Goal: Task Accomplishment & Management: Use online tool/utility

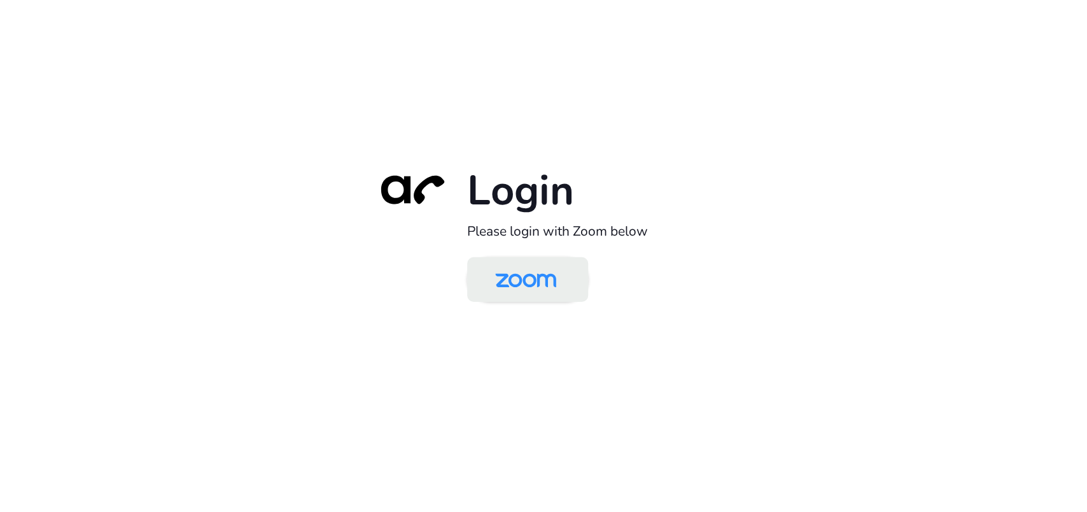
click at [526, 280] on img at bounding box center [526, 280] width 88 height 41
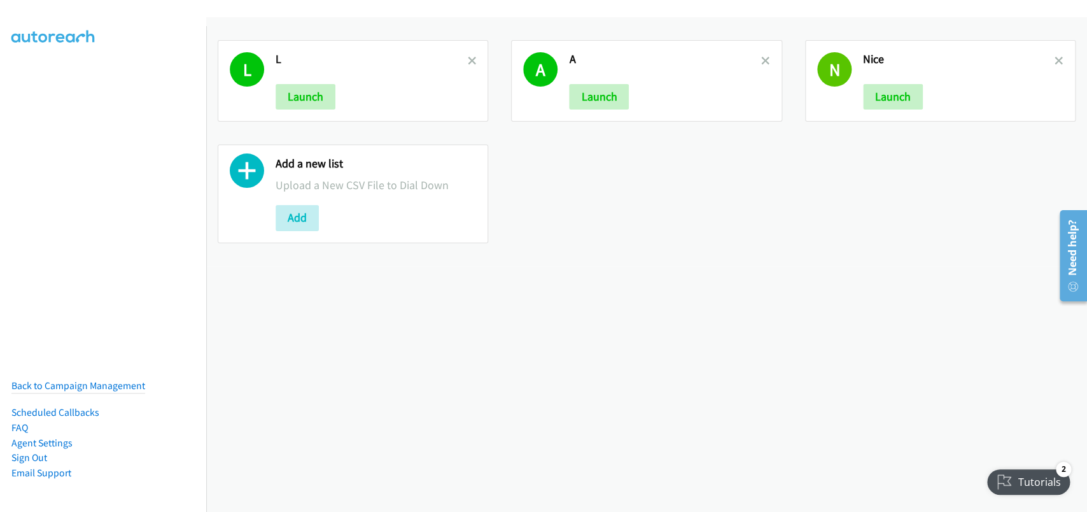
click at [451, 388] on div "L L Launch A A Launch N Nice Launch Add a new list Upload a New CSV File to Dia…" at bounding box center [646, 264] width 881 height 494
drag, startPoint x: 755, startPoint y: 195, endPoint x: 739, endPoint y: 167, distance: 31.6
click at [756, 193] on div "L L Launch A A Launch N Nice Launch Add a new list Upload a New CSV File to Dia…" at bounding box center [646, 142] width 881 height 226
click at [473, 60] on div "L L Launch" at bounding box center [353, 80] width 270 height 81
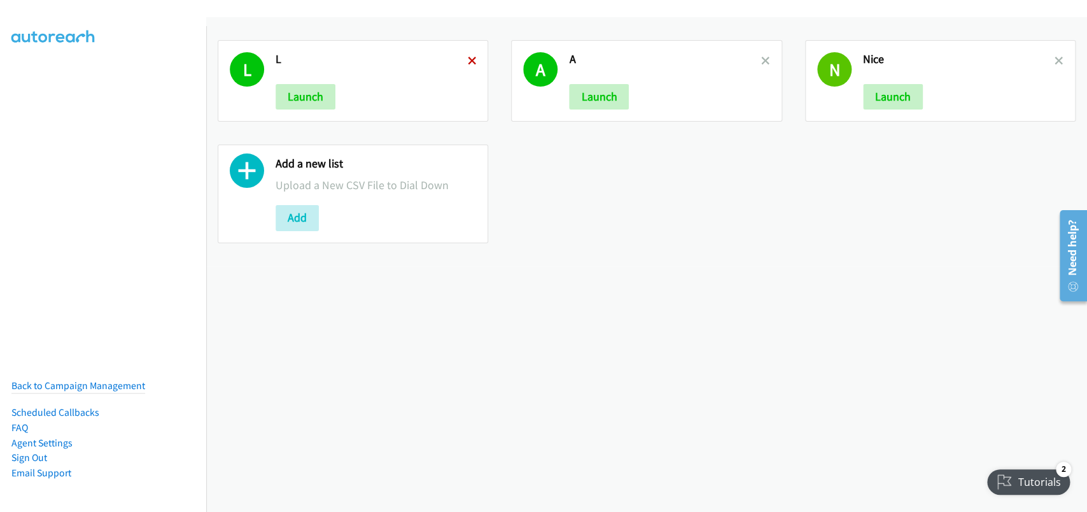
click at [470, 61] on icon at bounding box center [471, 61] width 9 height 9
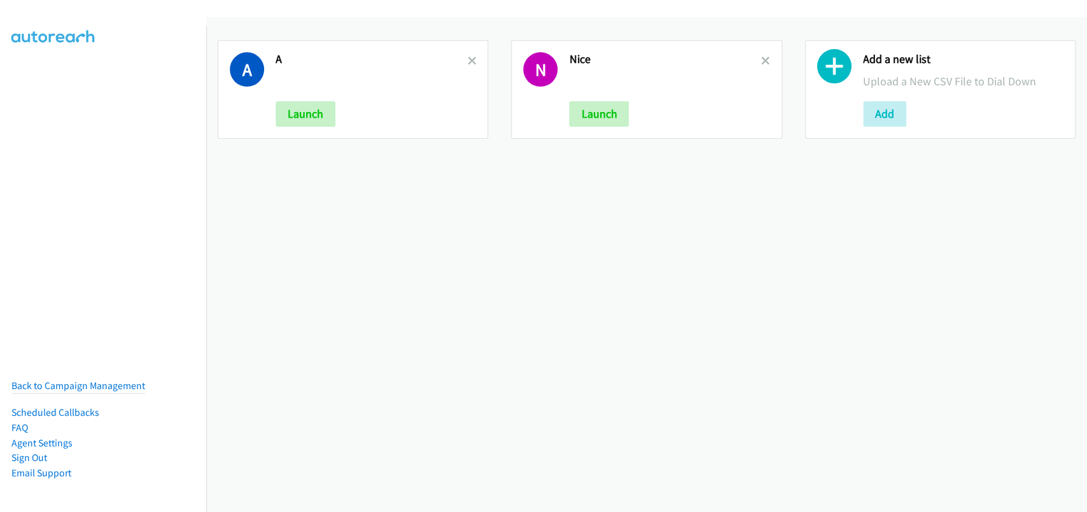
click at [468, 61] on icon at bounding box center [471, 61] width 9 height 9
click at [467, 62] on icon at bounding box center [471, 61] width 9 height 9
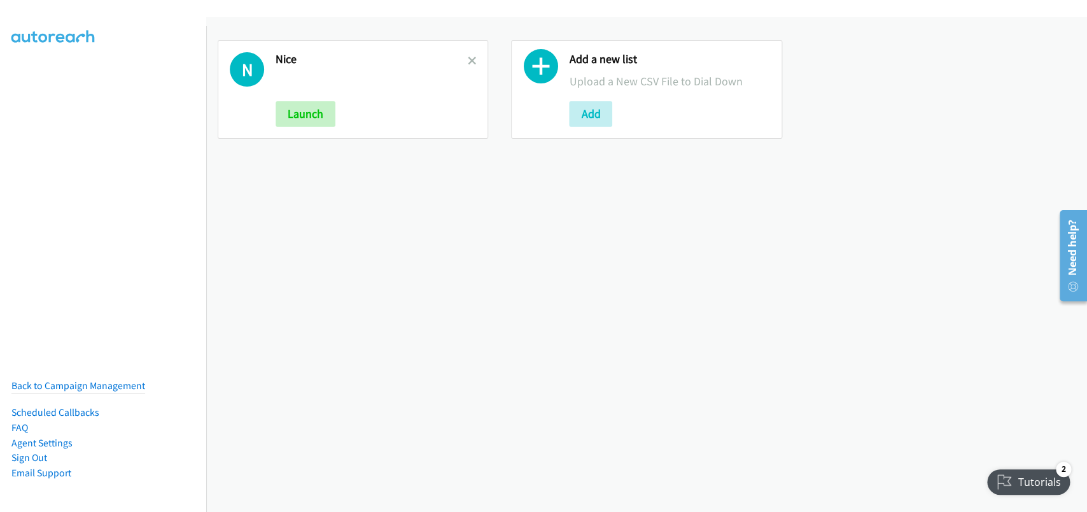
click at [363, 263] on div "N Nice Launch Add a new list Upload a New CSV File to Dial Down Add" at bounding box center [646, 264] width 881 height 494
click at [583, 111] on button "Add" at bounding box center [590, 113] width 43 height 25
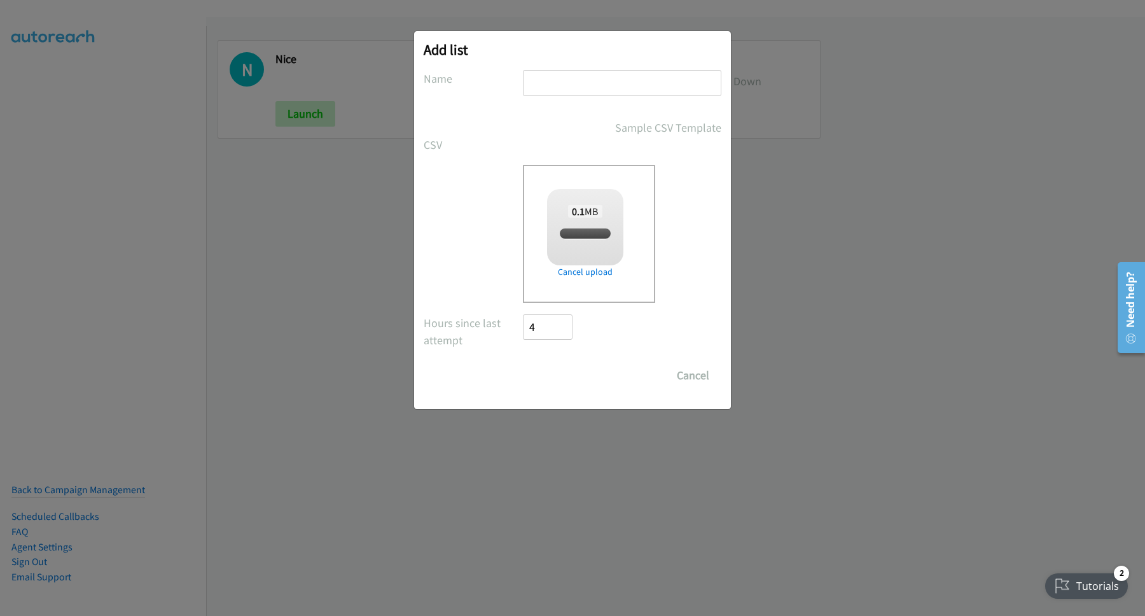
click at [597, 83] on input "text" at bounding box center [622, 83] width 199 height 26
checkbox input "true"
type input "Lenovo"
click at [575, 369] on input "Save List" at bounding box center [556, 375] width 67 height 25
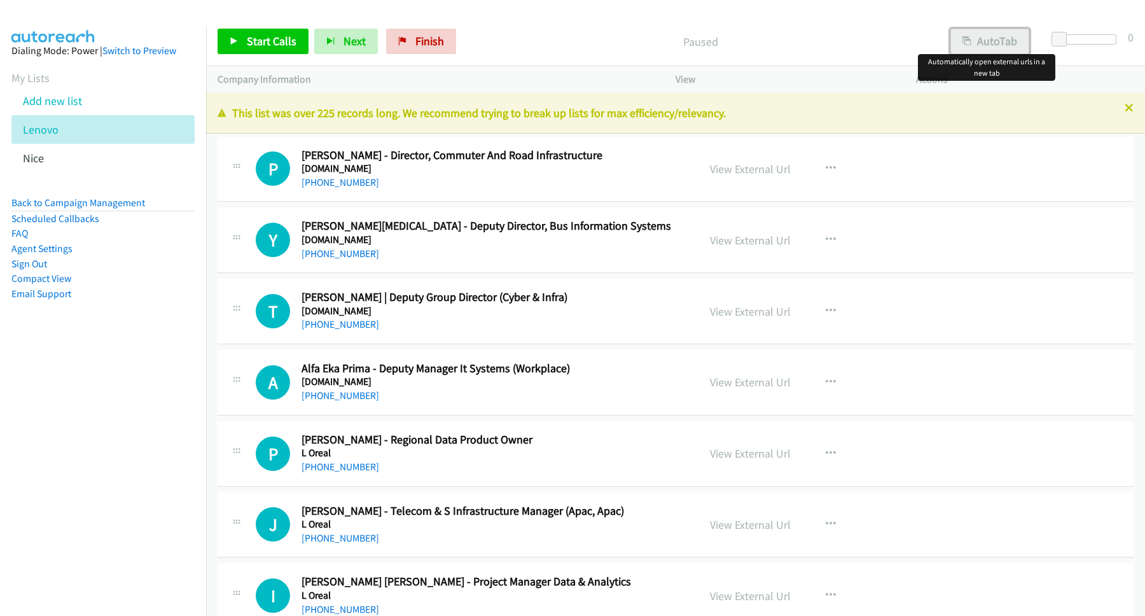
click at [974, 42] on button "AutoTab" at bounding box center [990, 41] width 79 height 25
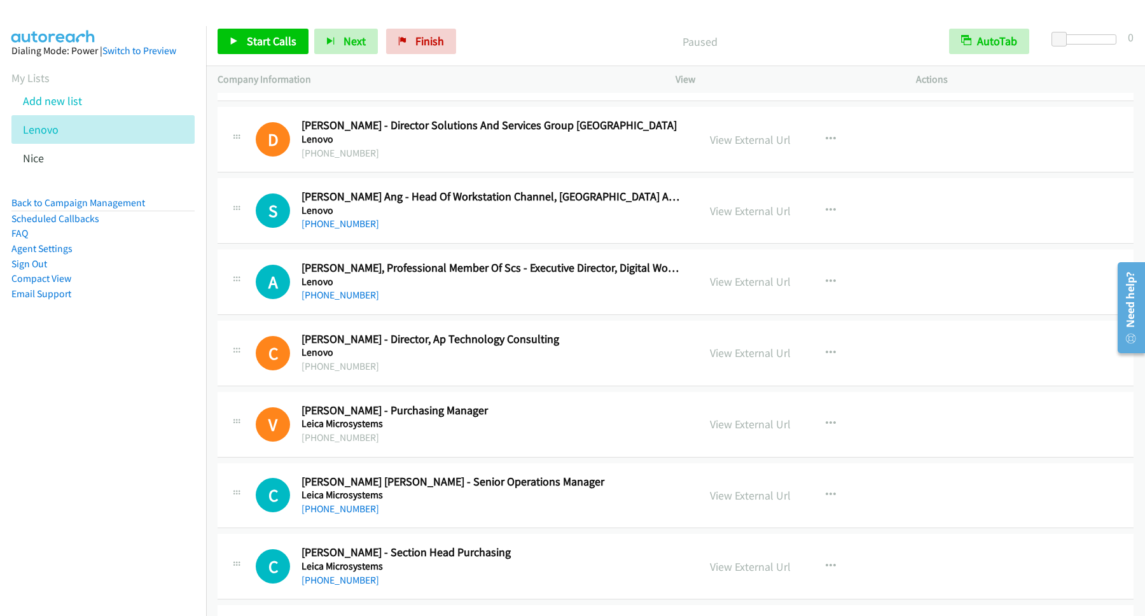
scroll to position [4123, 0]
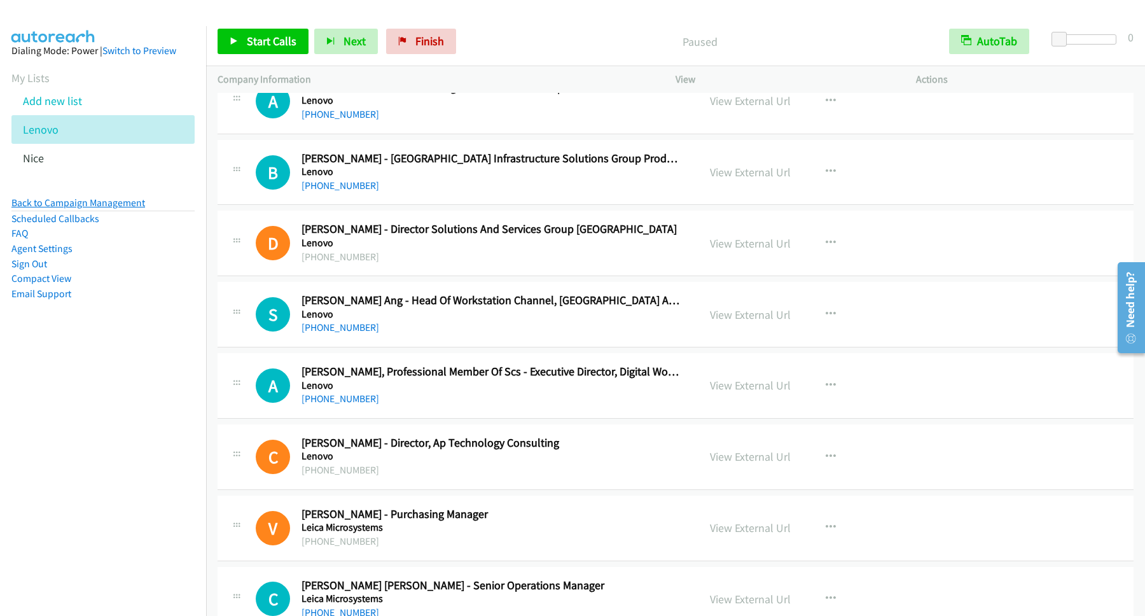
click at [101, 203] on link "Back to Campaign Management" at bounding box center [78, 203] width 134 height 12
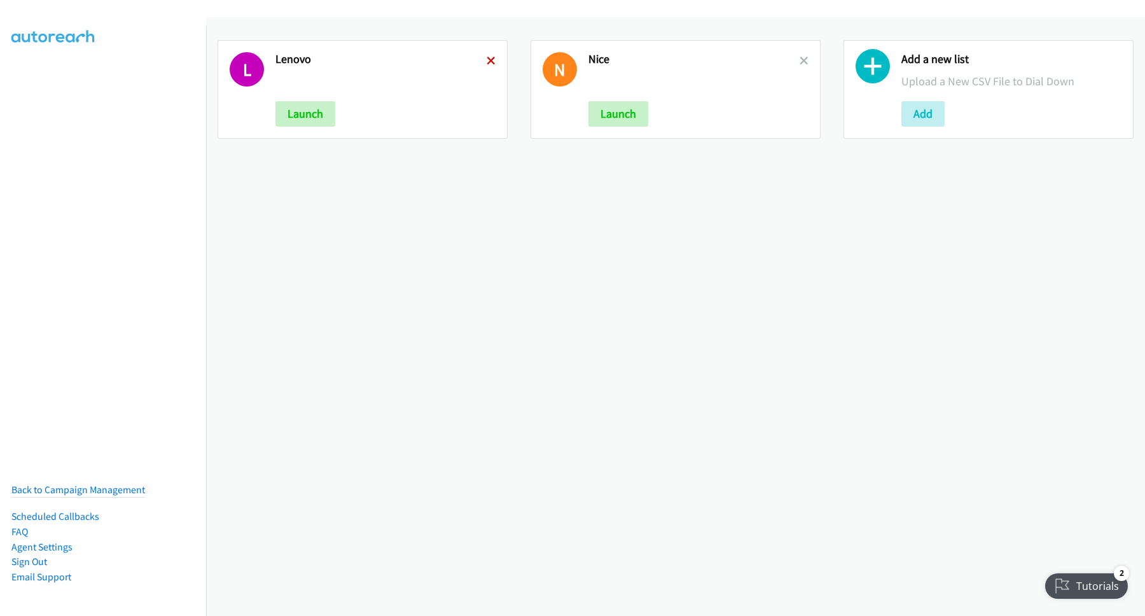
click at [487, 57] on icon at bounding box center [491, 61] width 9 height 9
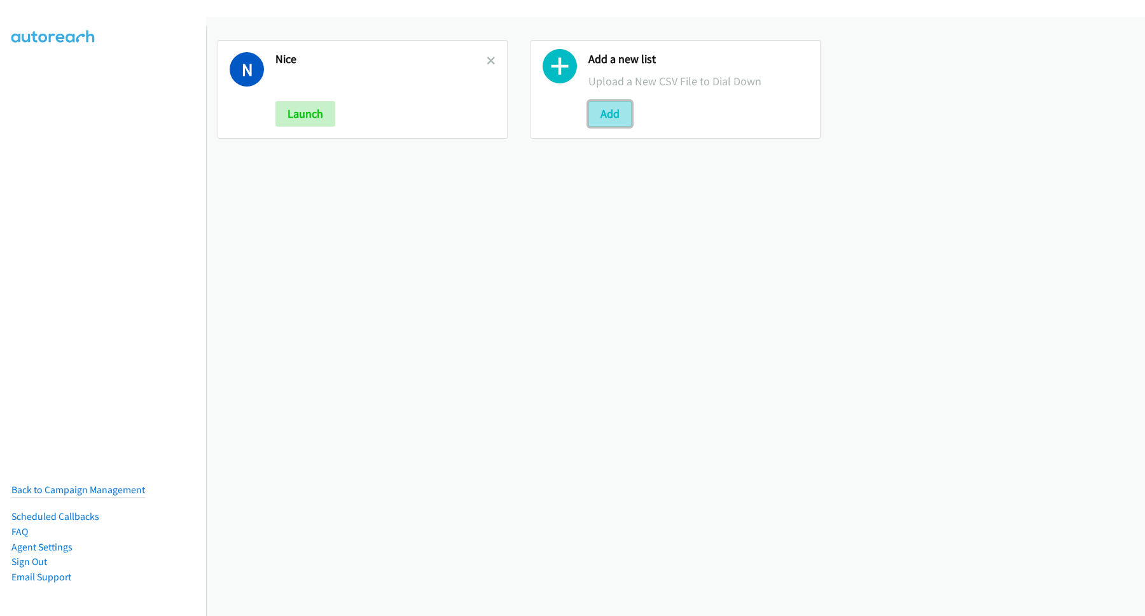
click at [602, 110] on button "Add" at bounding box center [610, 113] width 43 height 25
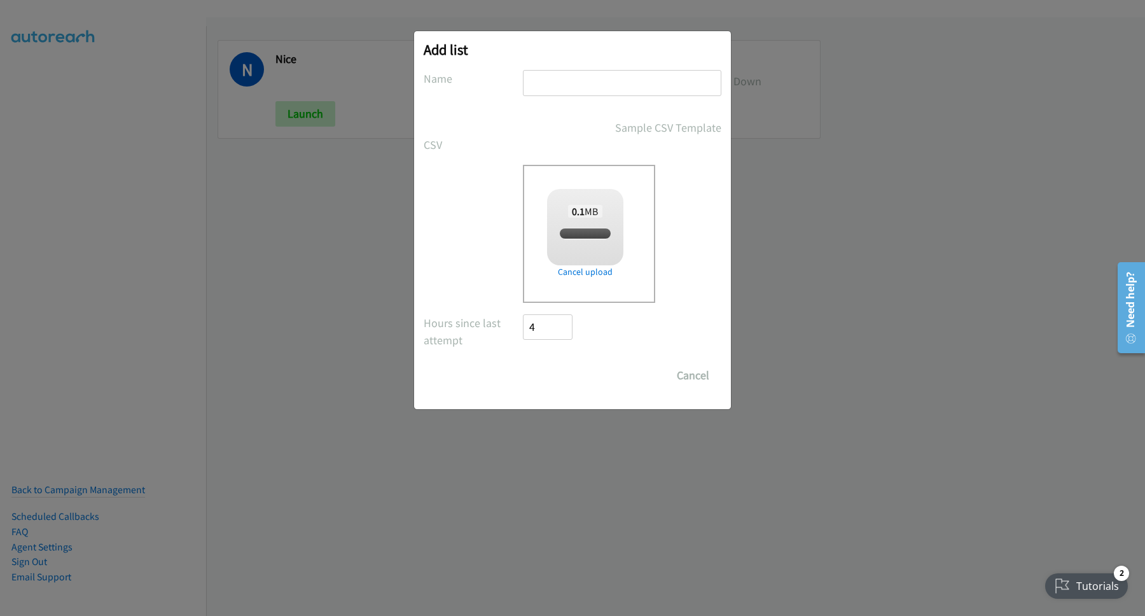
click at [578, 92] on input "text" at bounding box center [622, 83] width 199 height 26
checkbox input "true"
type input "L"
click at [540, 381] on input "Save List" at bounding box center [556, 375] width 67 height 25
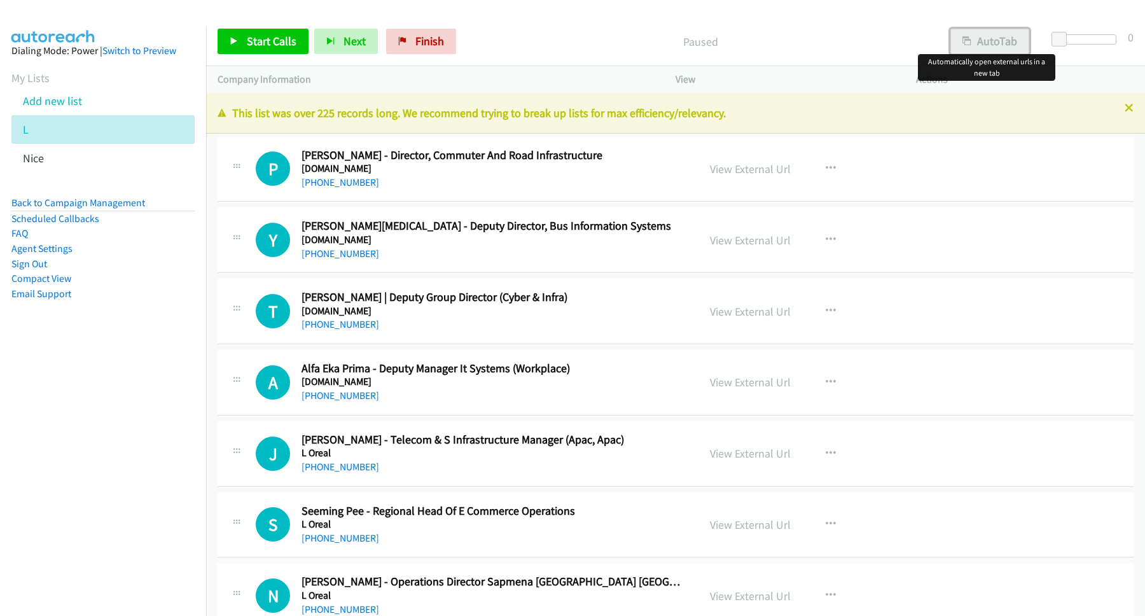
click at [999, 32] on button "AutoTab" at bounding box center [990, 41] width 79 height 25
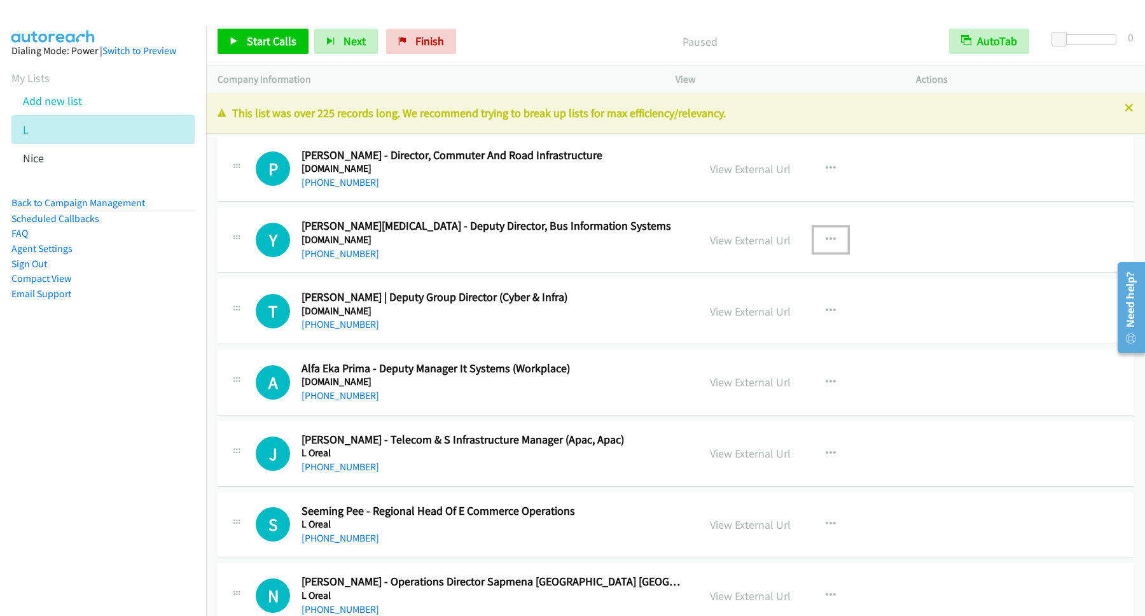
click at [829, 241] on icon "button" at bounding box center [831, 240] width 10 height 10
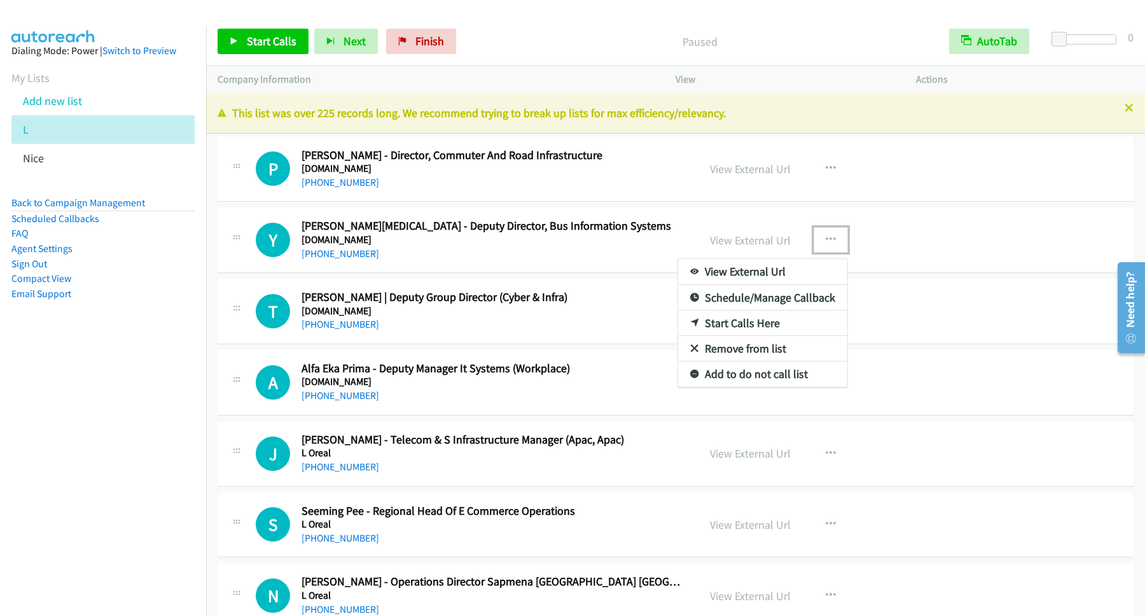
click at [246, 31] on div at bounding box center [572, 308] width 1145 height 616
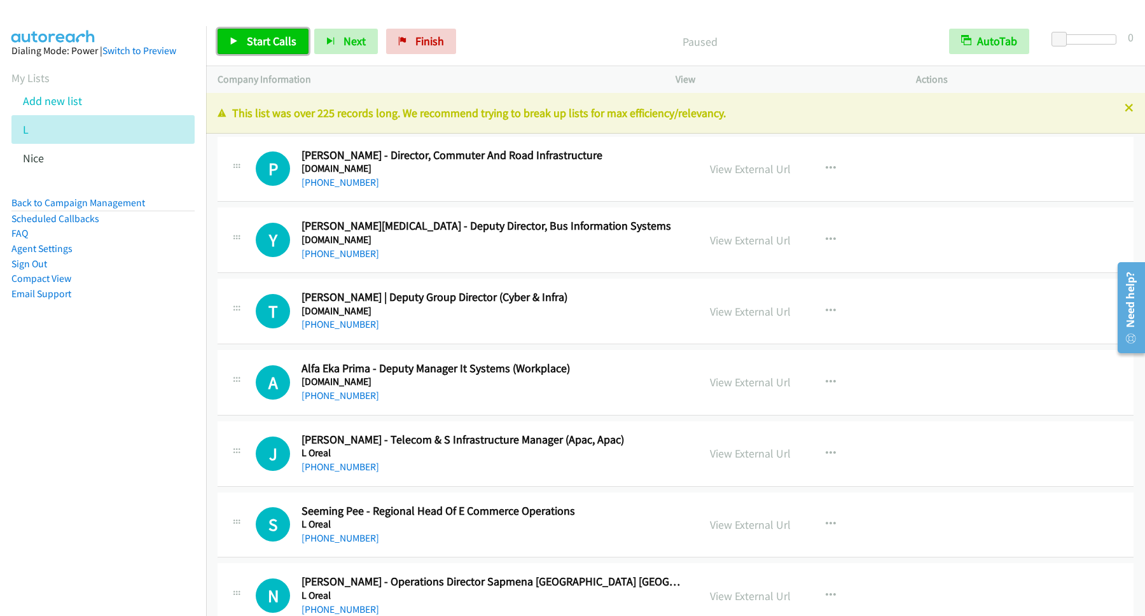
click at [258, 37] on span "Start Calls" at bounding box center [272, 41] width 50 height 15
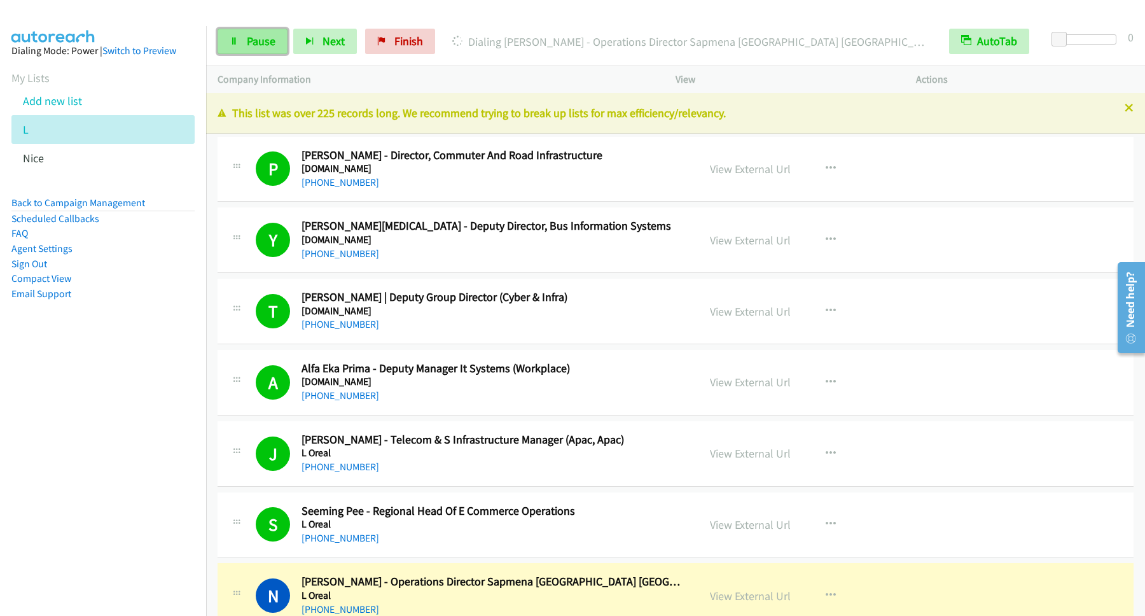
click at [264, 43] on span "Pause" at bounding box center [261, 41] width 29 height 15
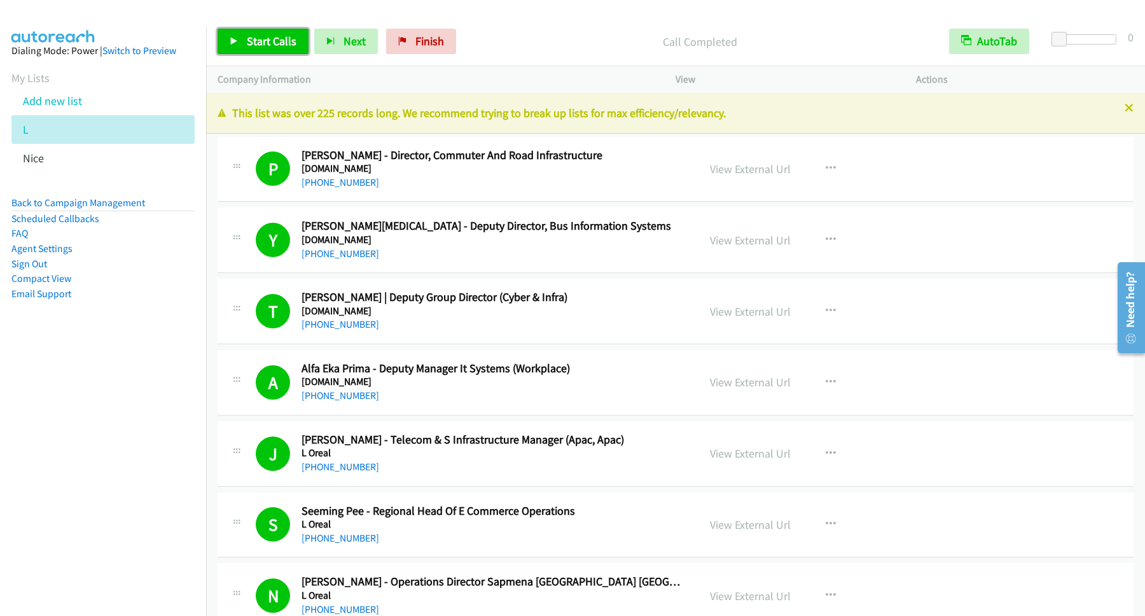
click at [269, 41] on span "Start Calls" at bounding box center [272, 41] width 50 height 15
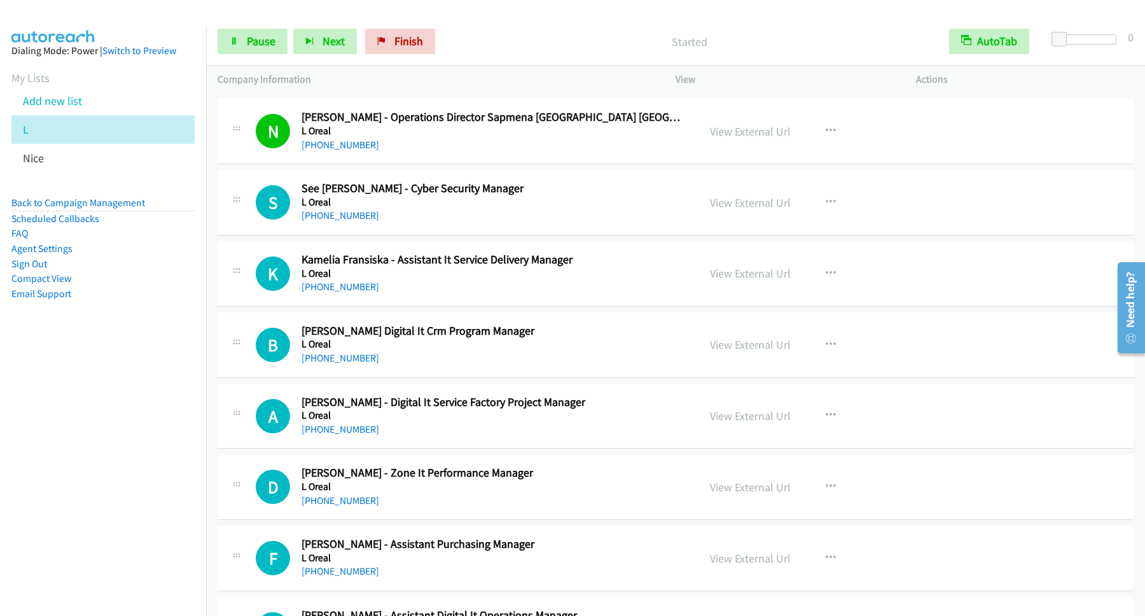
scroll to position [344, 0]
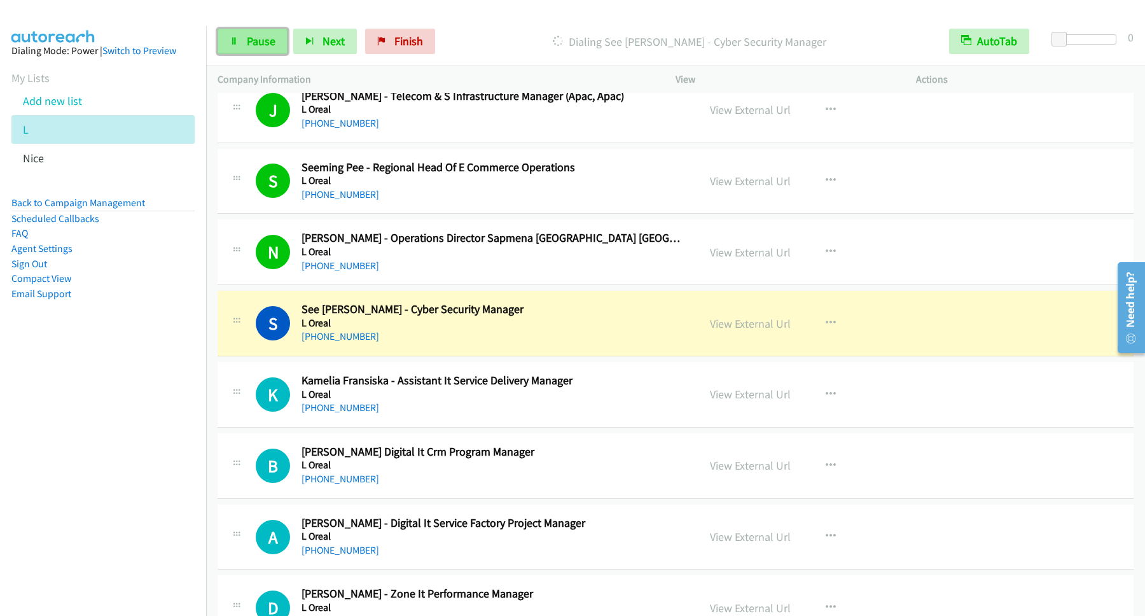
click at [252, 47] on span "Pause" at bounding box center [261, 41] width 29 height 15
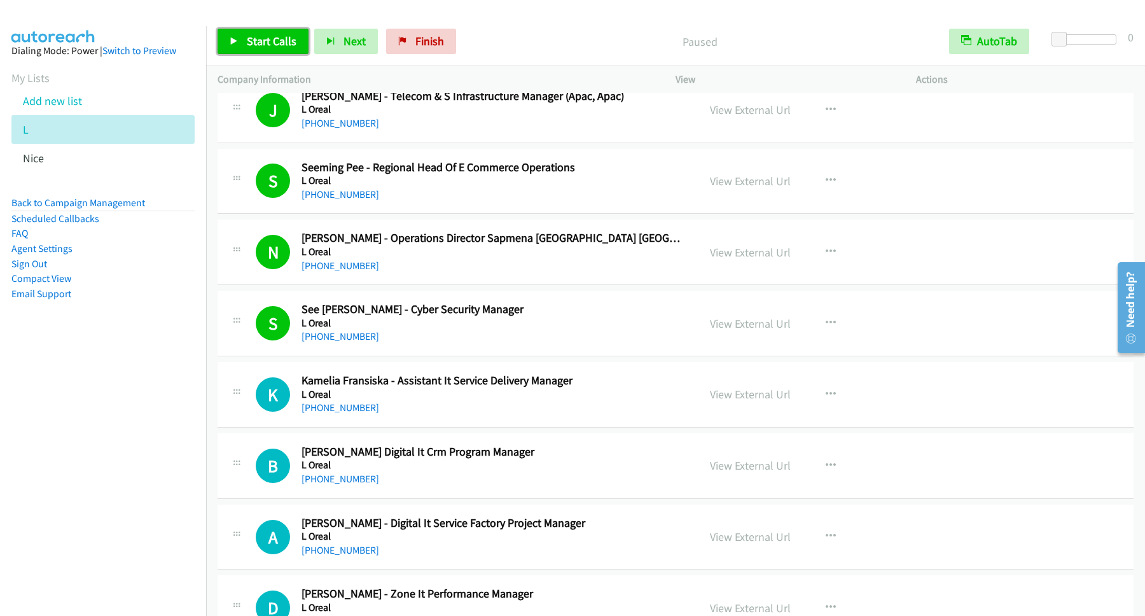
click at [297, 45] on span "Start Calls" at bounding box center [272, 41] width 50 height 15
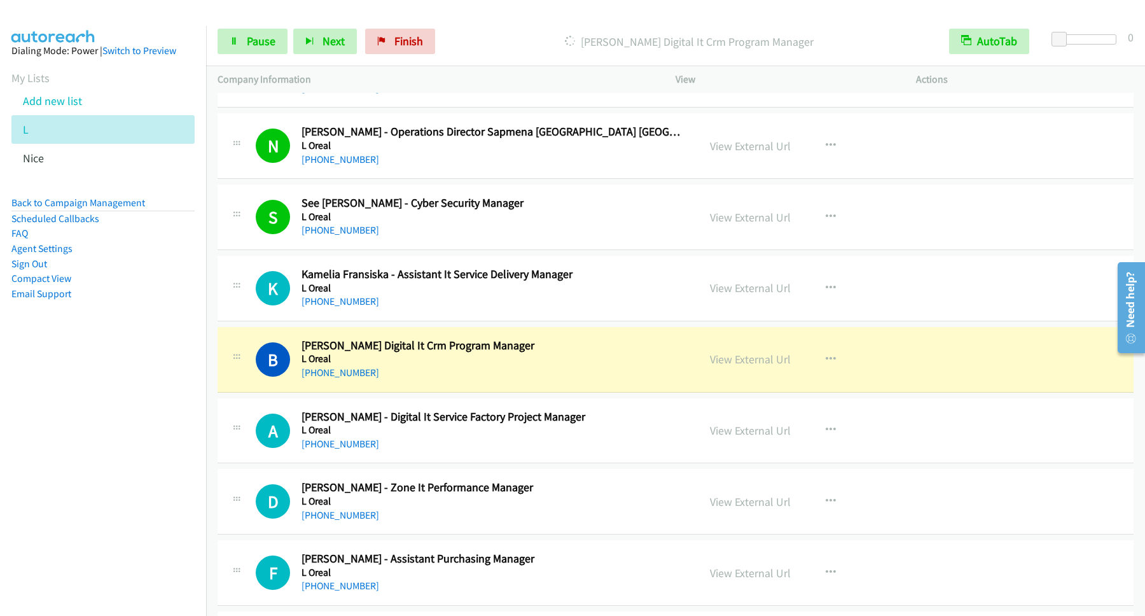
scroll to position [515, 0]
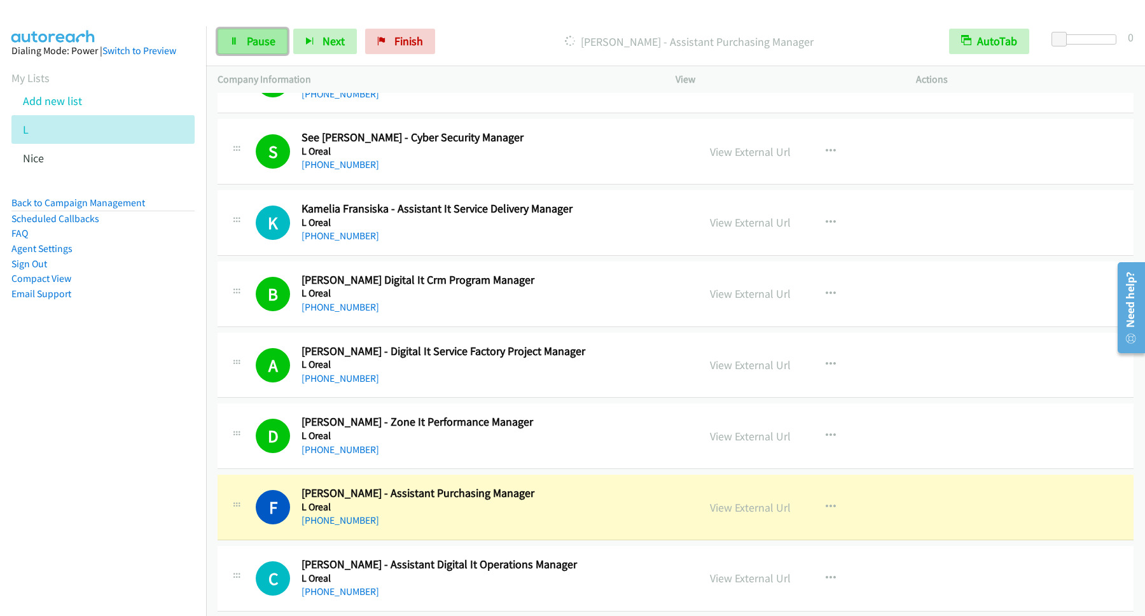
click at [228, 39] on link "Pause" at bounding box center [253, 41] width 70 height 25
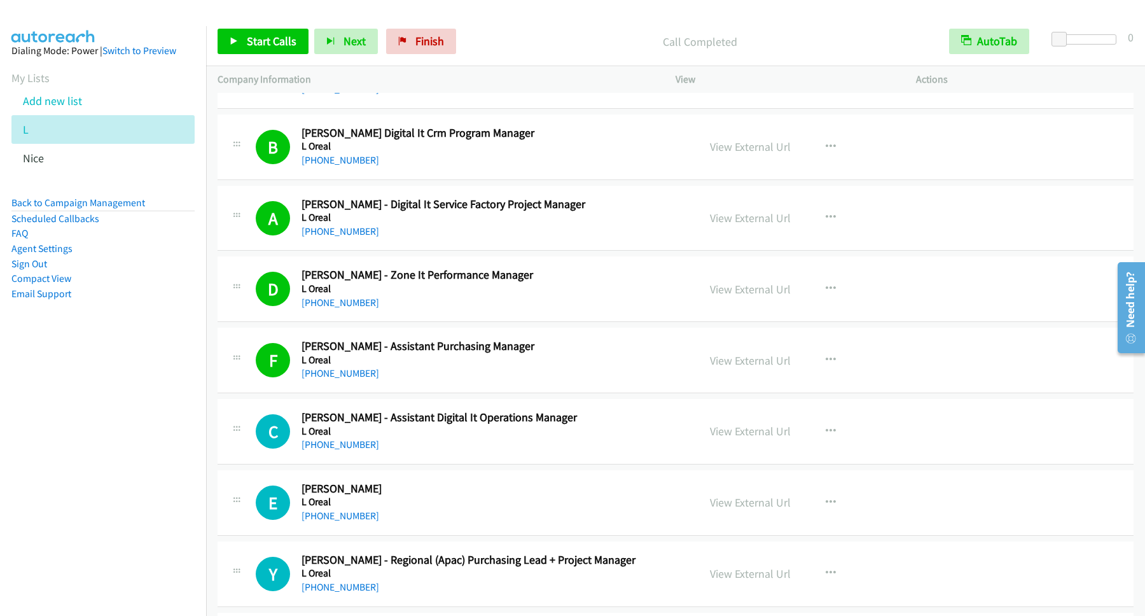
scroll to position [859, 0]
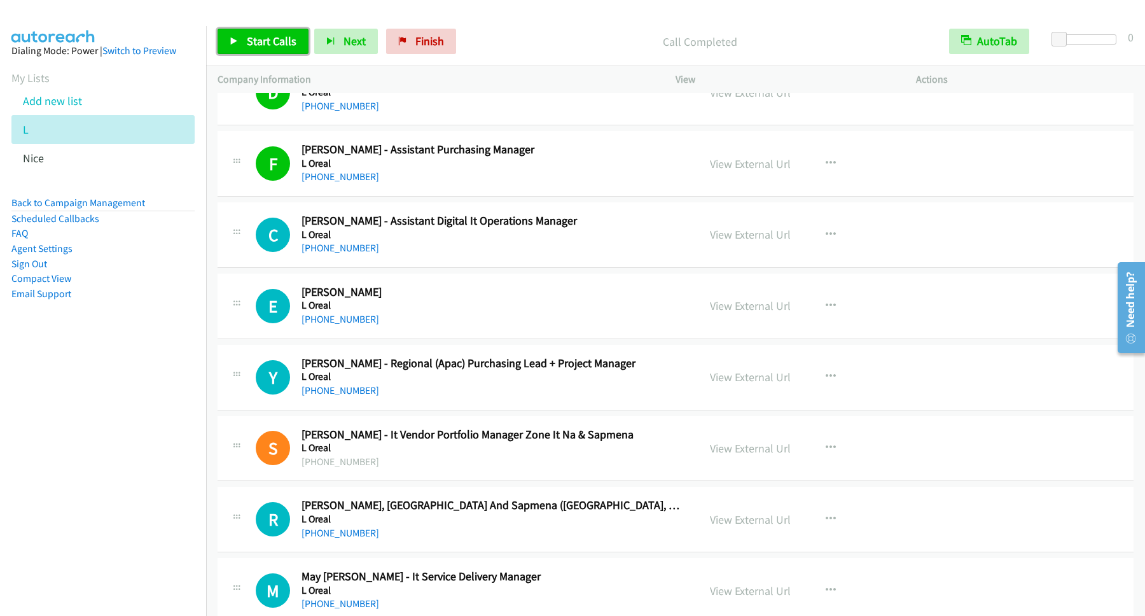
click at [286, 43] on span "Start Calls" at bounding box center [272, 41] width 50 height 15
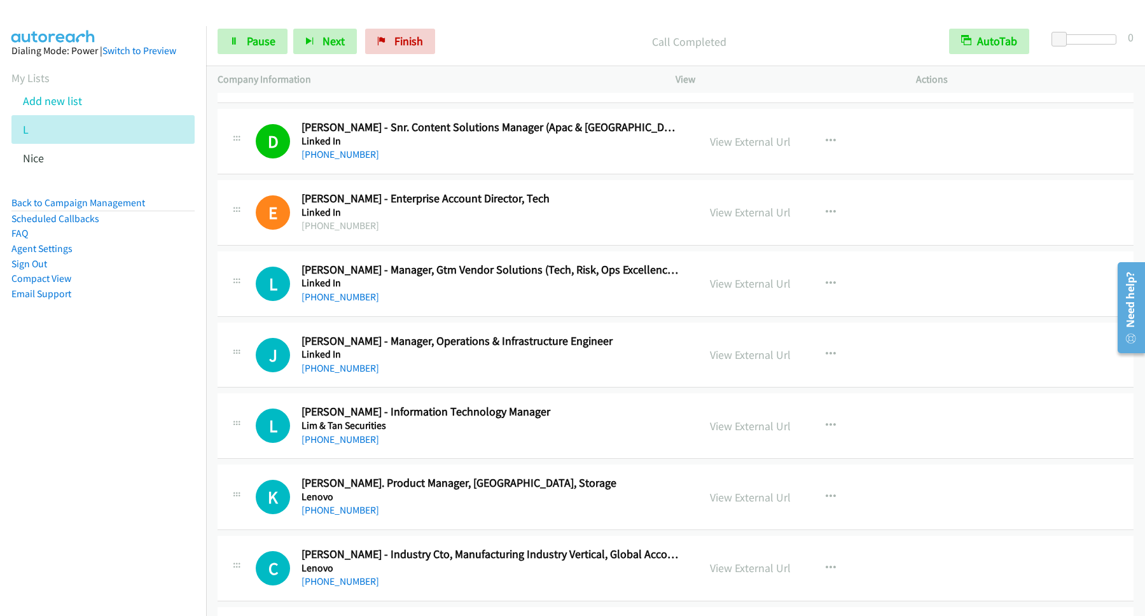
scroll to position [1718, 0]
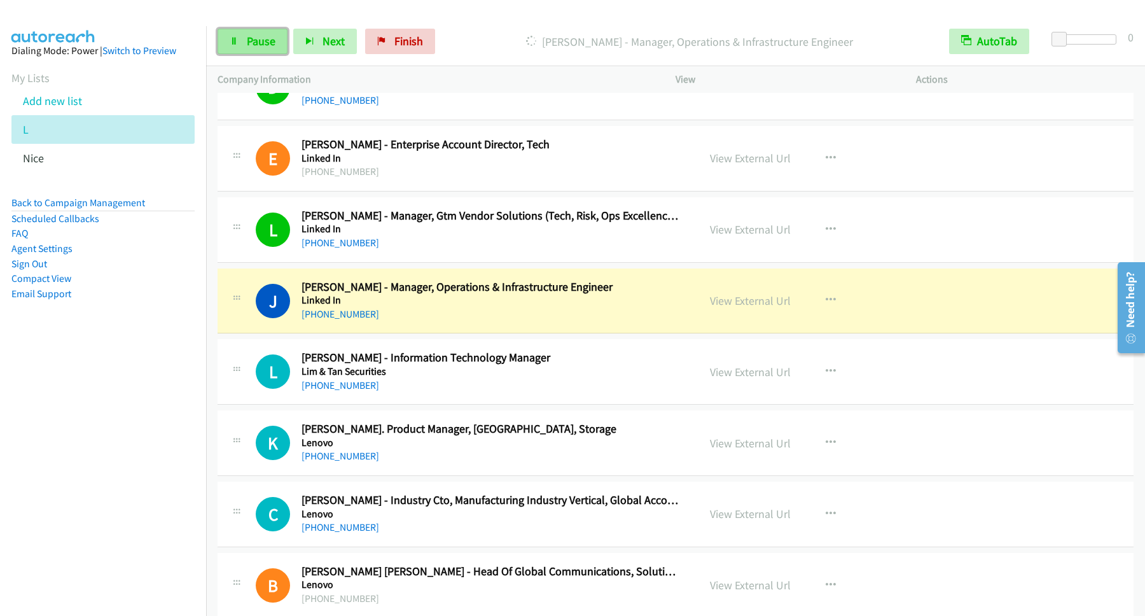
click at [260, 48] on span "Pause" at bounding box center [261, 41] width 29 height 15
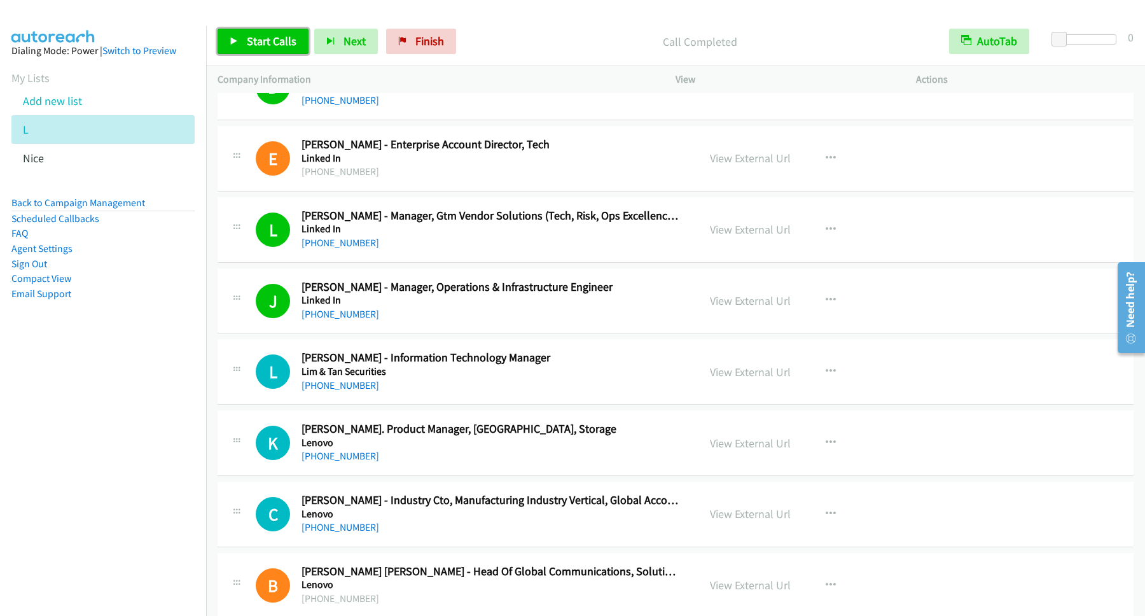
click at [263, 42] on span "Start Calls" at bounding box center [272, 41] width 50 height 15
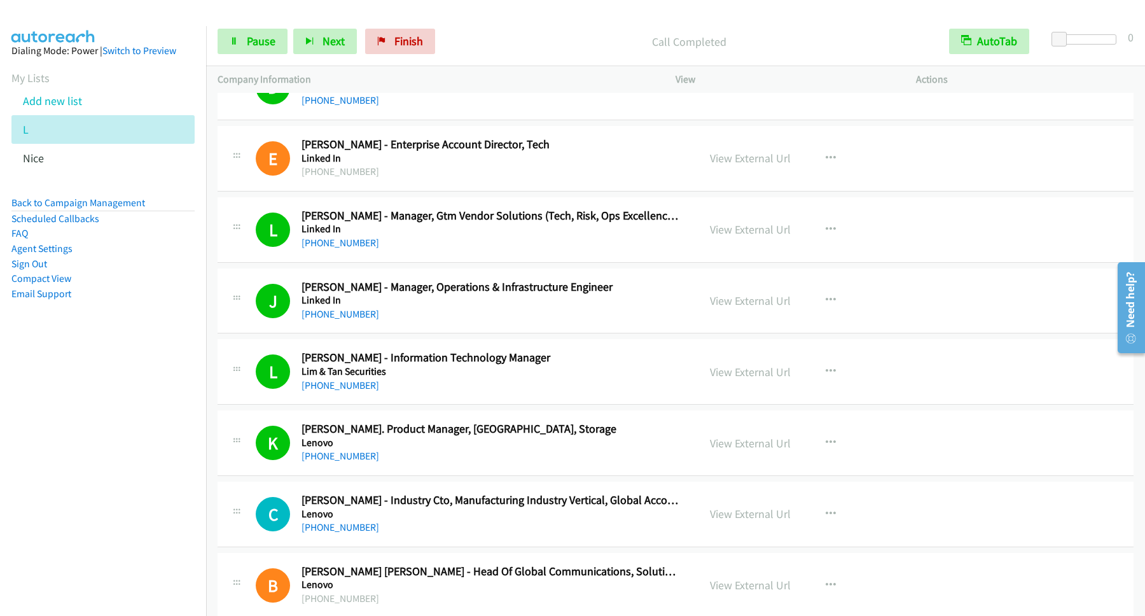
scroll to position [1890, 0]
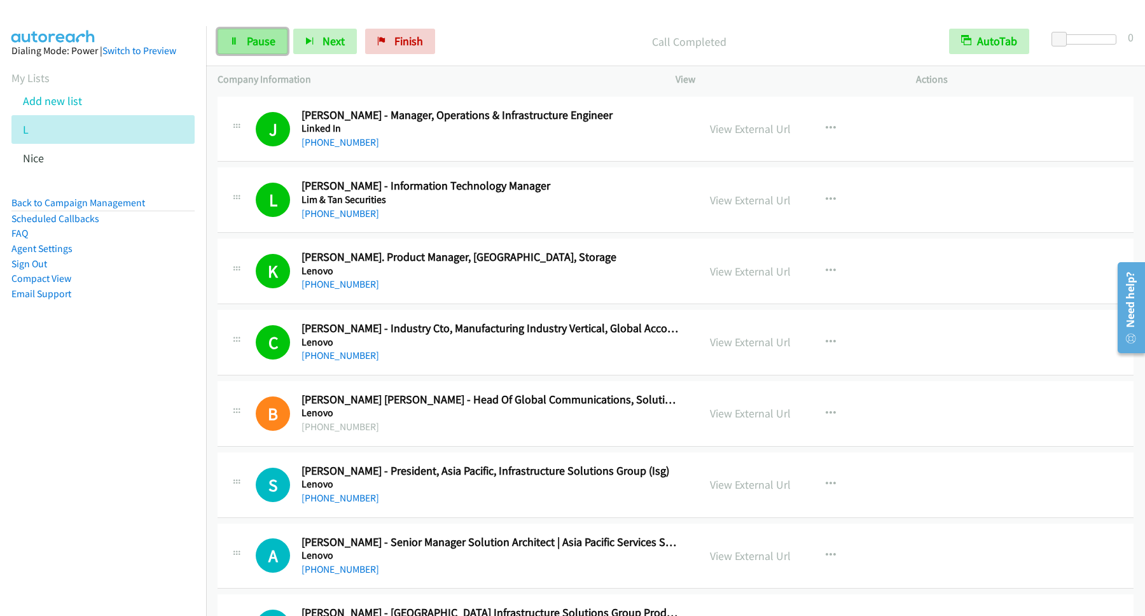
click at [254, 52] on link "Pause" at bounding box center [253, 41] width 70 height 25
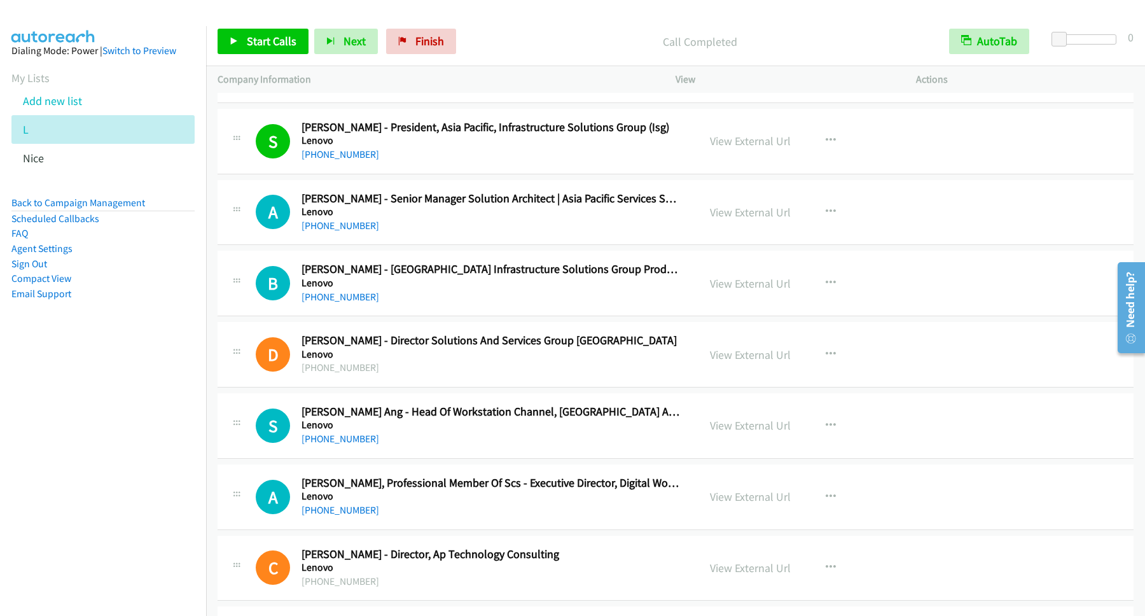
scroll to position [2405, 0]
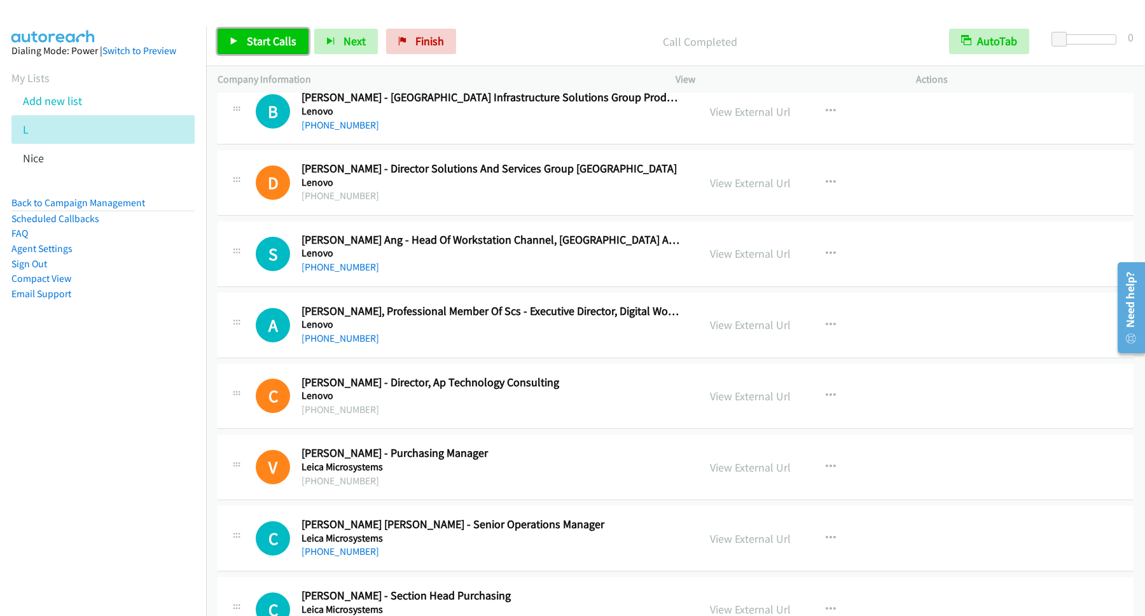
click at [298, 52] on link "Start Calls" at bounding box center [263, 41] width 91 height 25
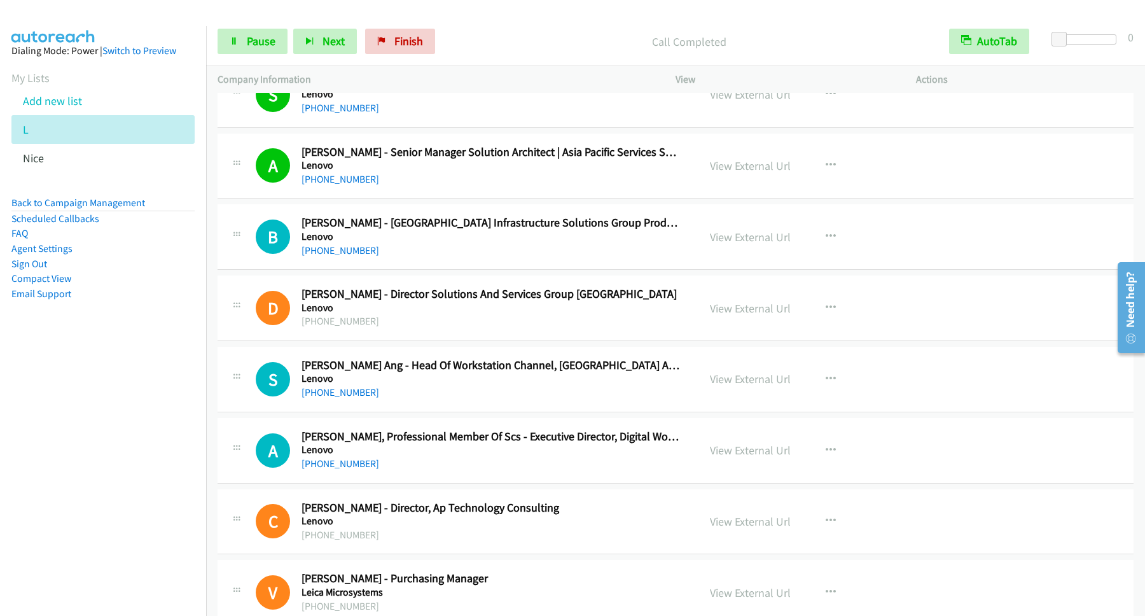
scroll to position [2233, 0]
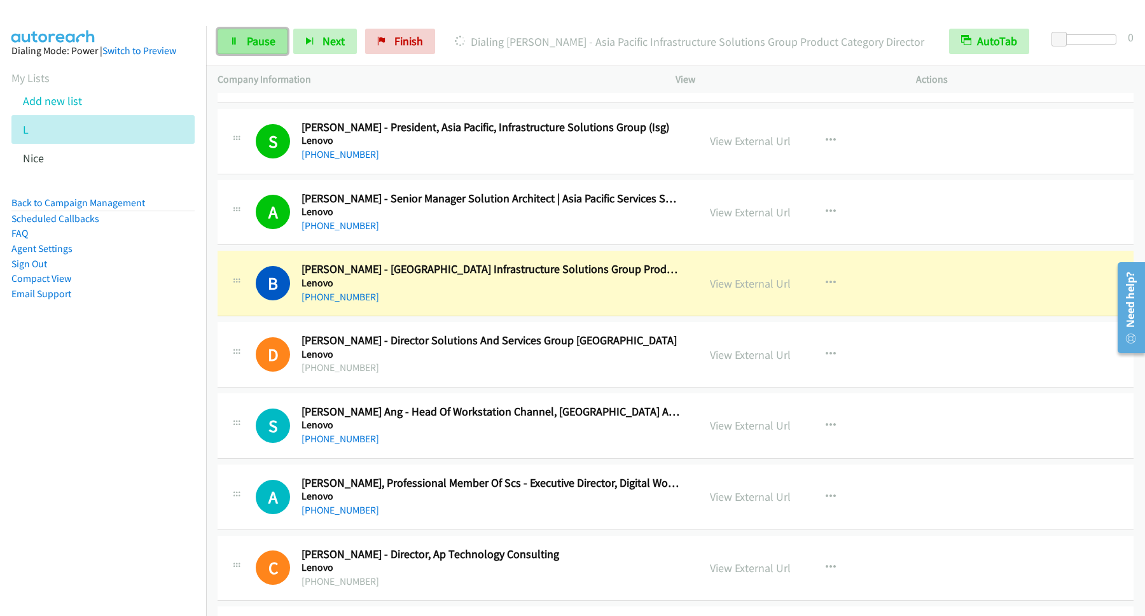
click at [267, 46] on span "Pause" at bounding box center [261, 41] width 29 height 15
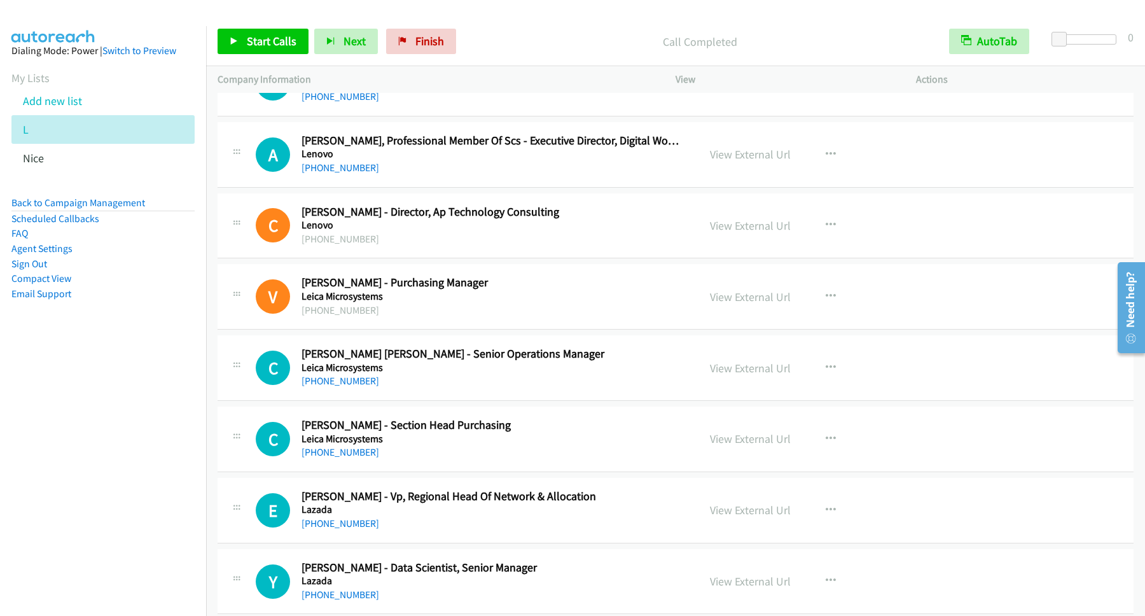
scroll to position [2577, 0]
click at [818, 368] on button "button" at bounding box center [831, 366] width 34 height 25
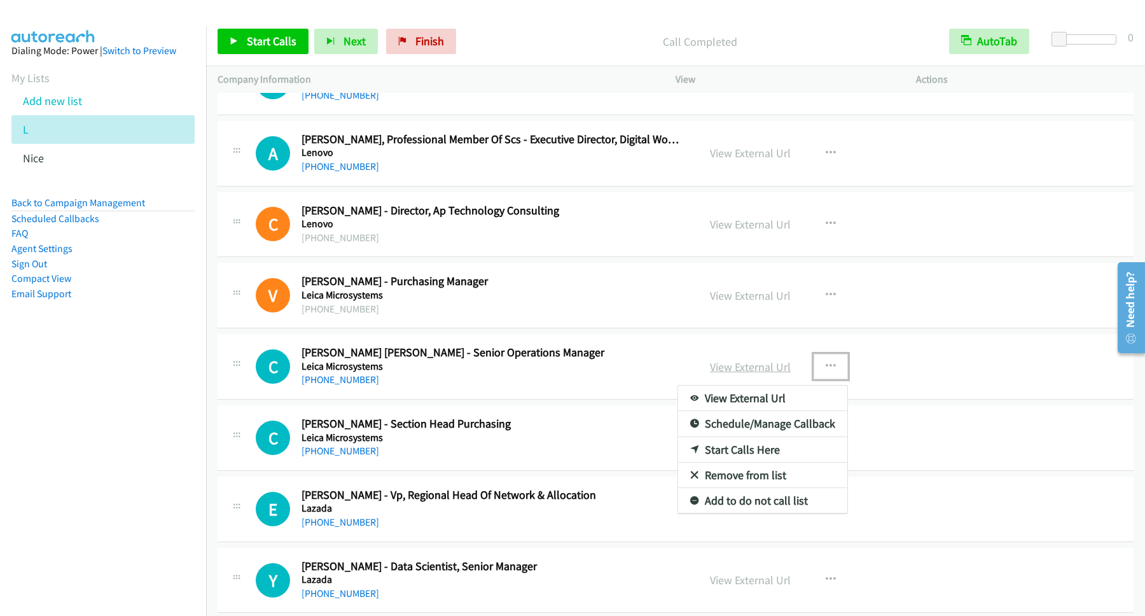
click at [757, 458] on link "Start Calls Here" at bounding box center [762, 449] width 169 height 25
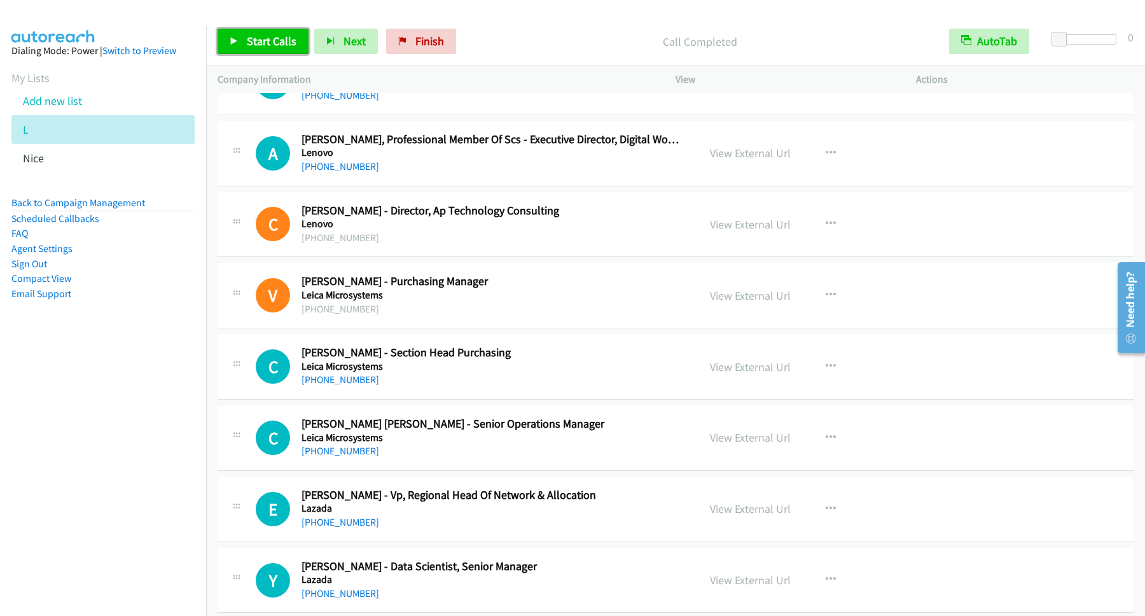
click at [287, 41] on span "Start Calls" at bounding box center [272, 41] width 50 height 15
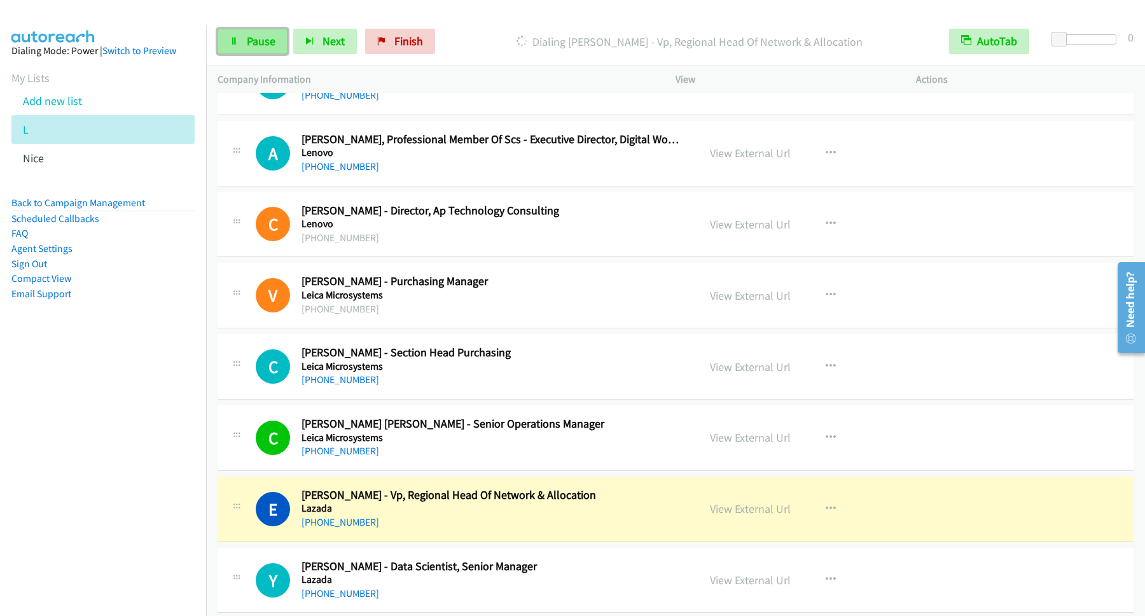
click at [270, 40] on span "Pause" at bounding box center [261, 41] width 29 height 15
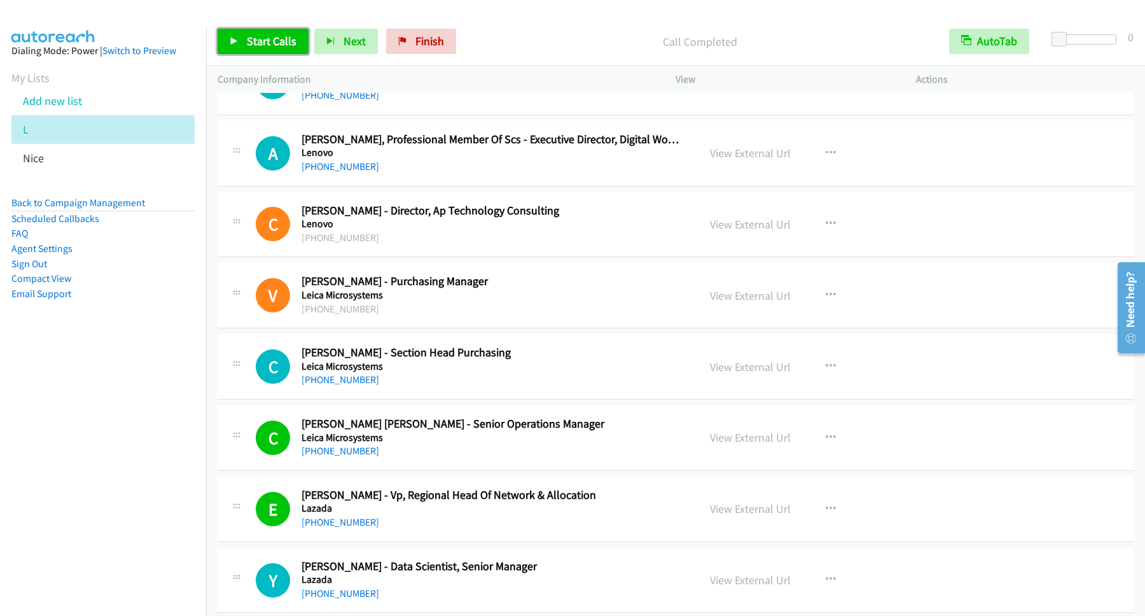
click at [280, 41] on span "Start Calls" at bounding box center [272, 41] width 50 height 15
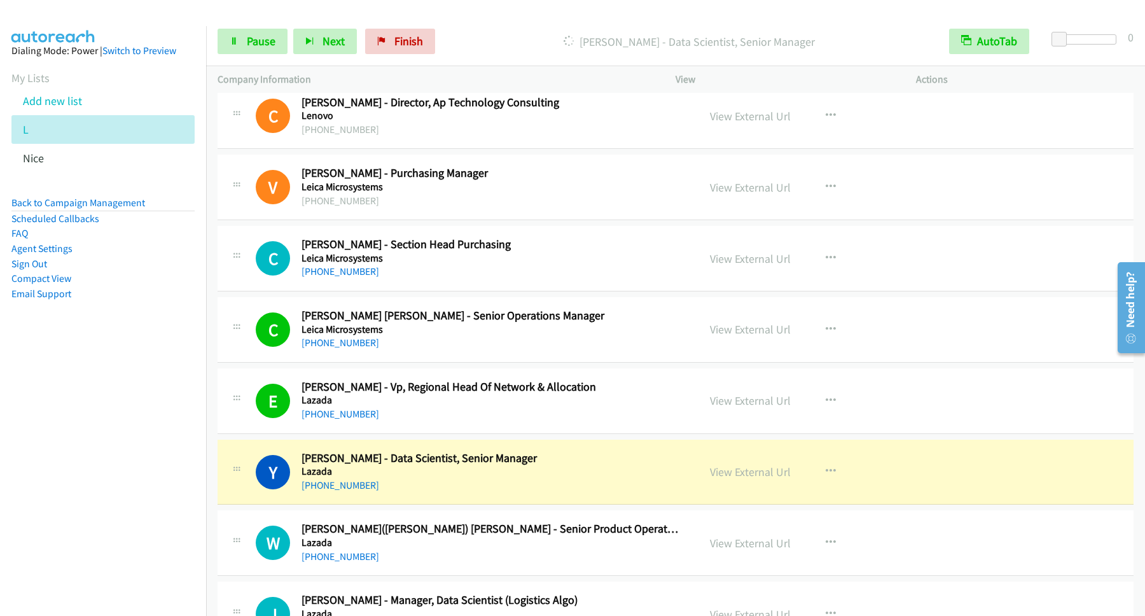
scroll to position [2749, 0]
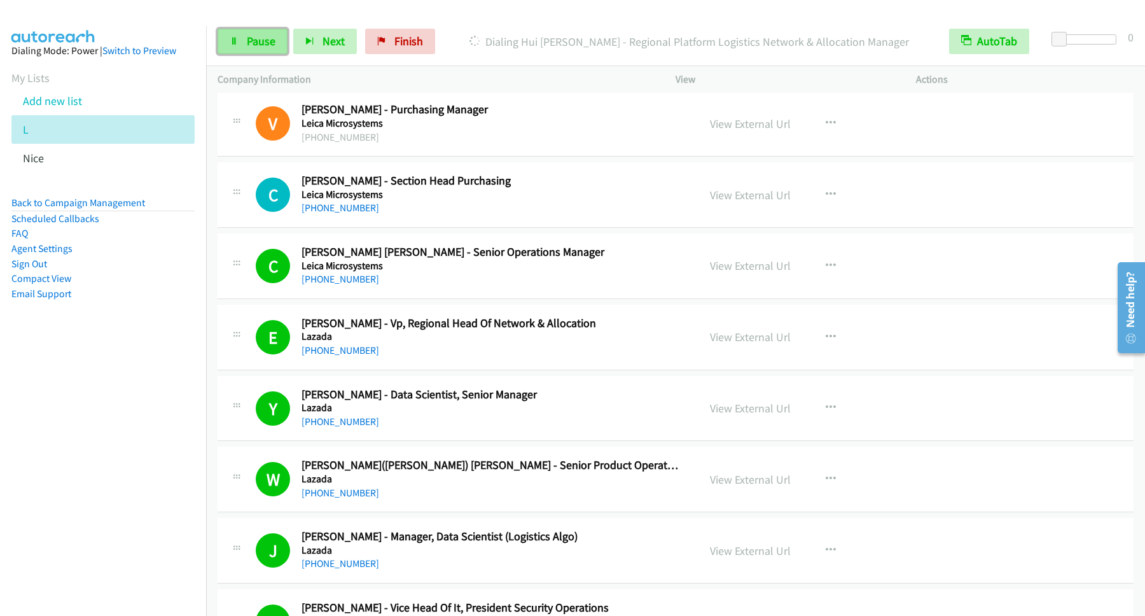
click at [255, 47] on span "Pause" at bounding box center [261, 41] width 29 height 15
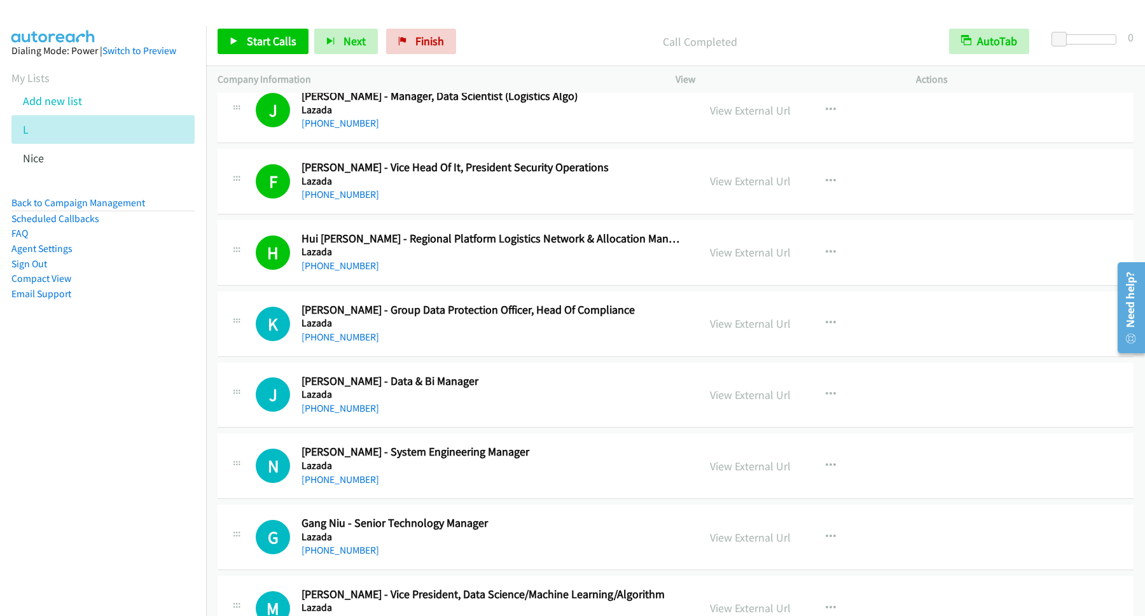
scroll to position [3264, 0]
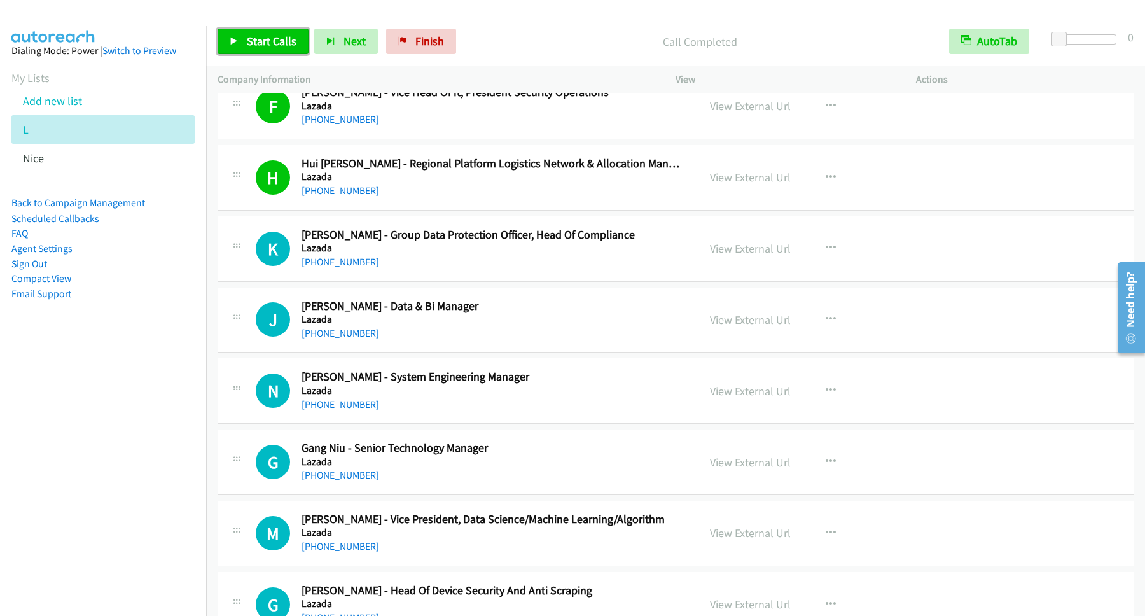
click at [283, 40] on span "Start Calls" at bounding box center [272, 41] width 50 height 15
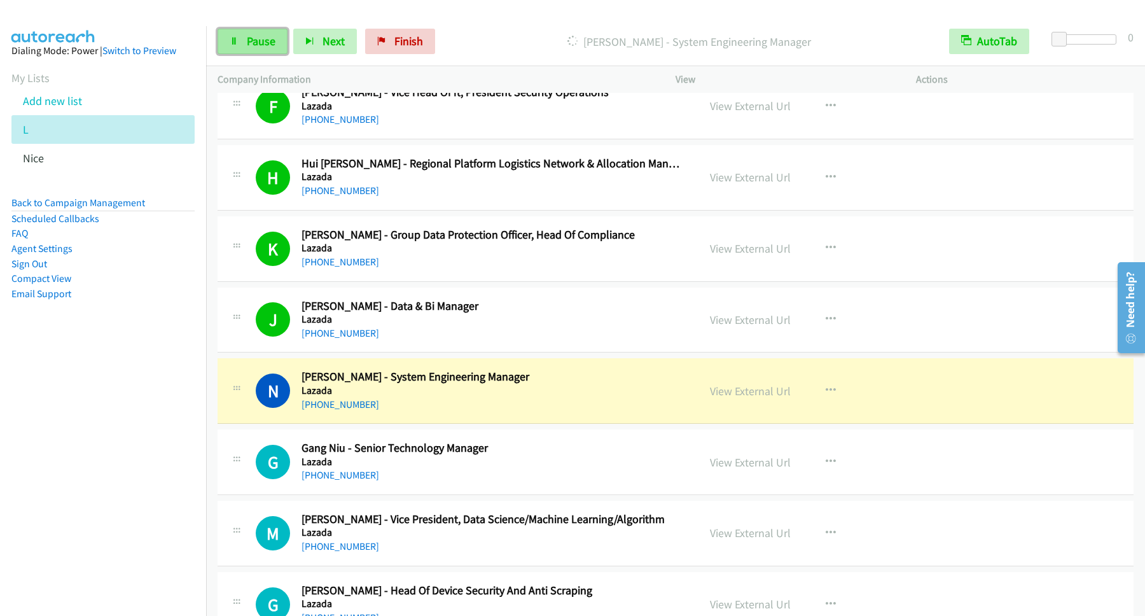
click at [258, 38] on span "Pause" at bounding box center [261, 41] width 29 height 15
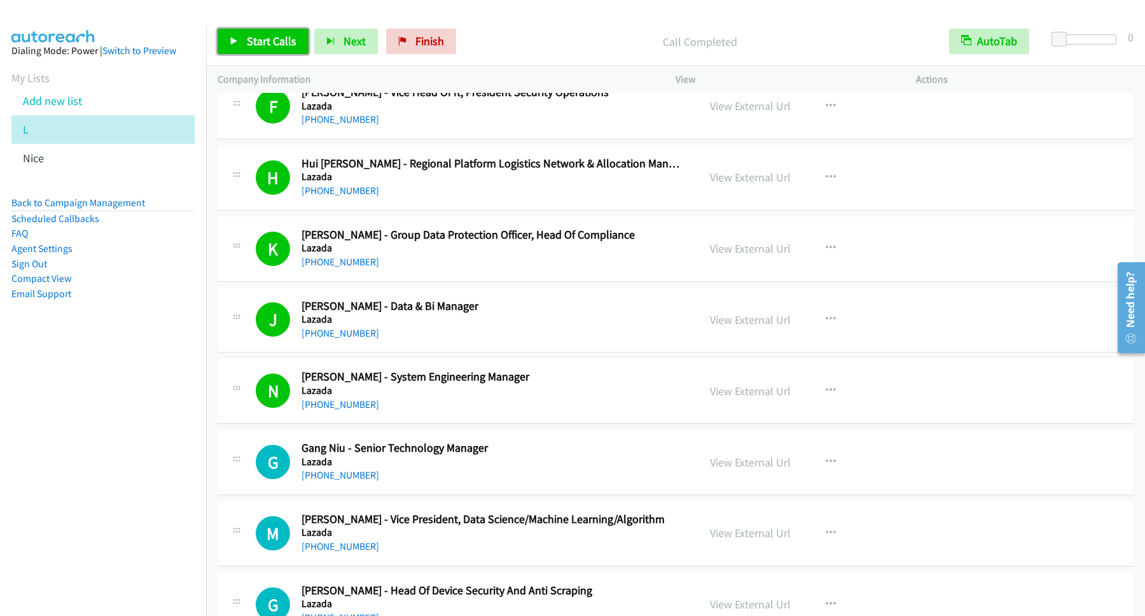
click at [264, 36] on span "Start Calls" at bounding box center [272, 41] width 50 height 15
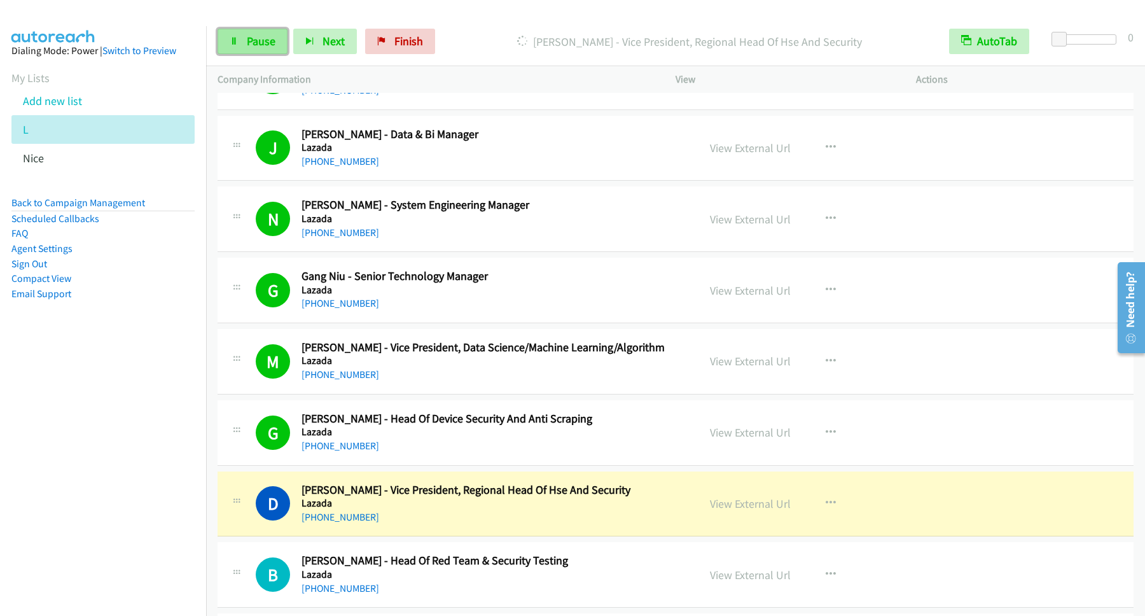
click at [258, 47] on span "Pause" at bounding box center [261, 41] width 29 height 15
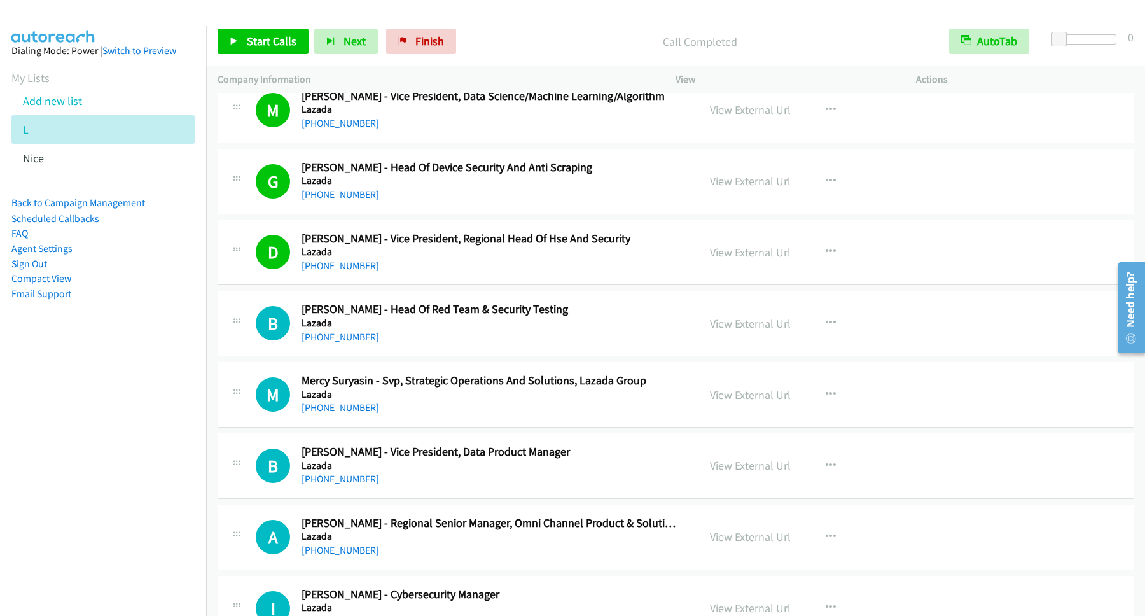
scroll to position [3780, 0]
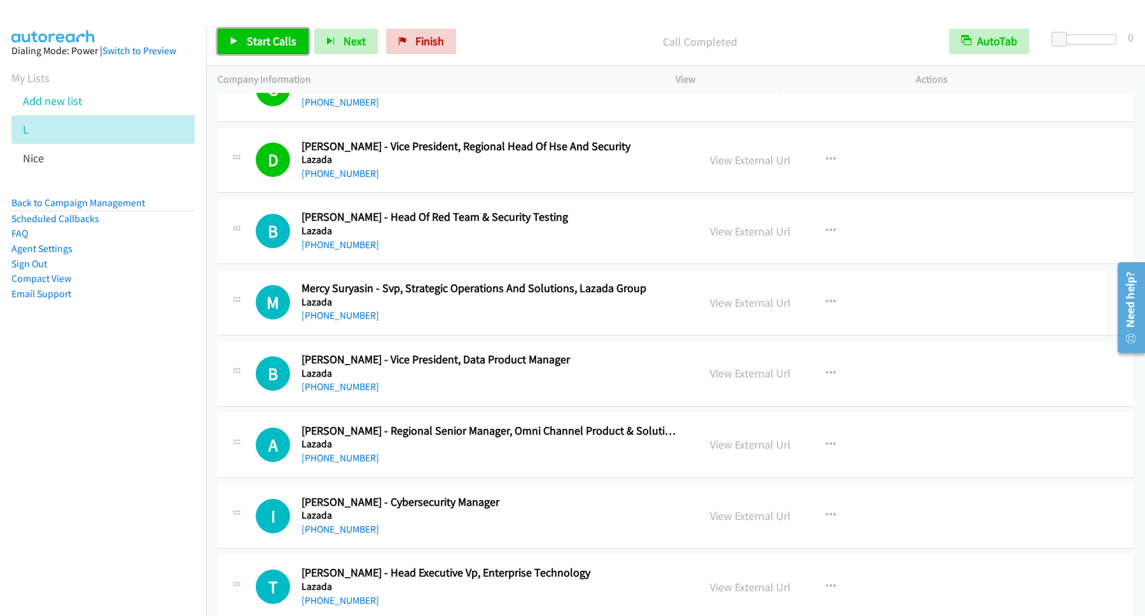
click at [283, 38] on span "Start Calls" at bounding box center [272, 41] width 50 height 15
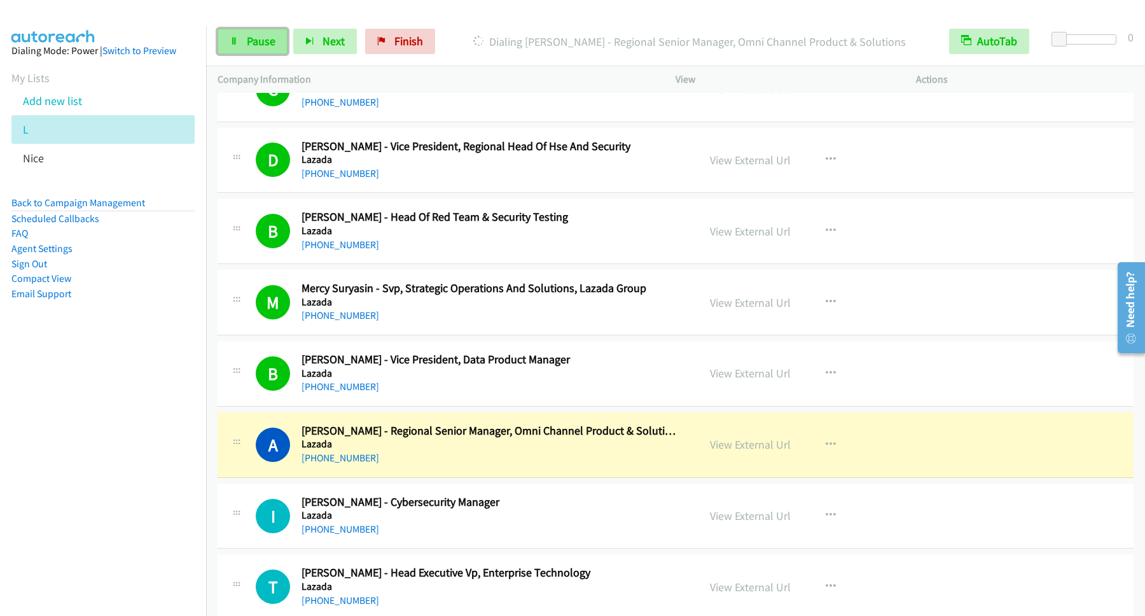
click at [284, 35] on link "Pause" at bounding box center [253, 41] width 70 height 25
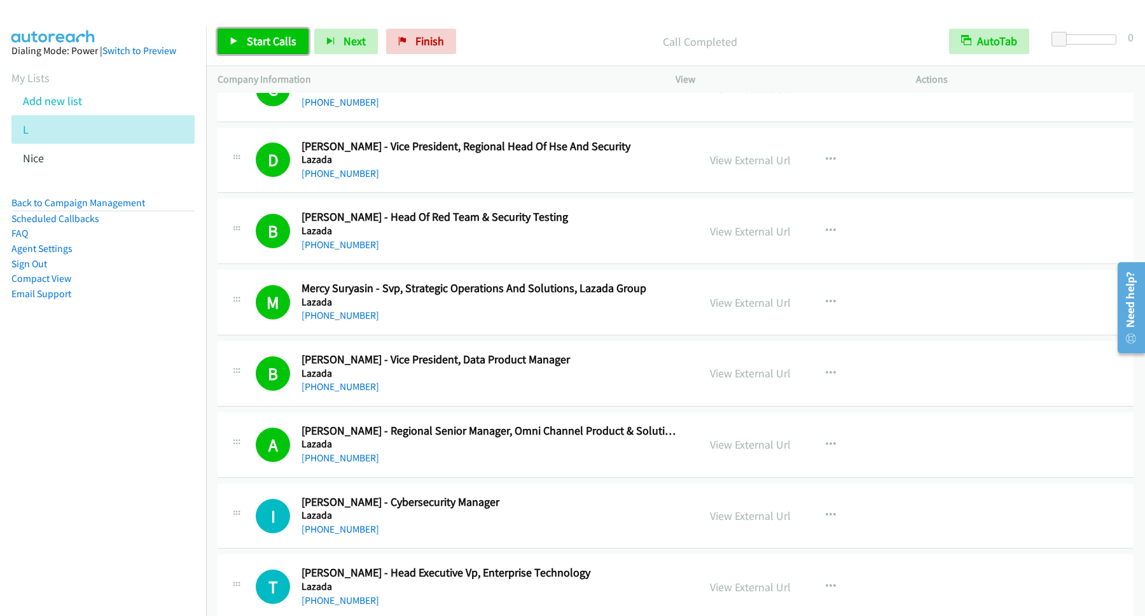
click at [276, 46] on span "Start Calls" at bounding box center [272, 41] width 50 height 15
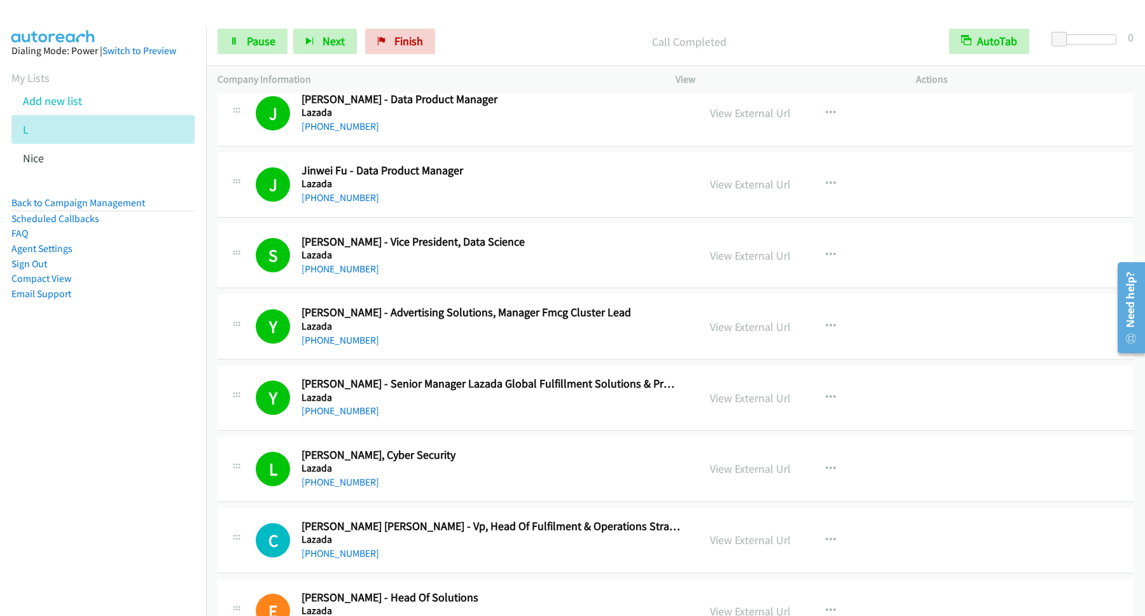
scroll to position [4639, 0]
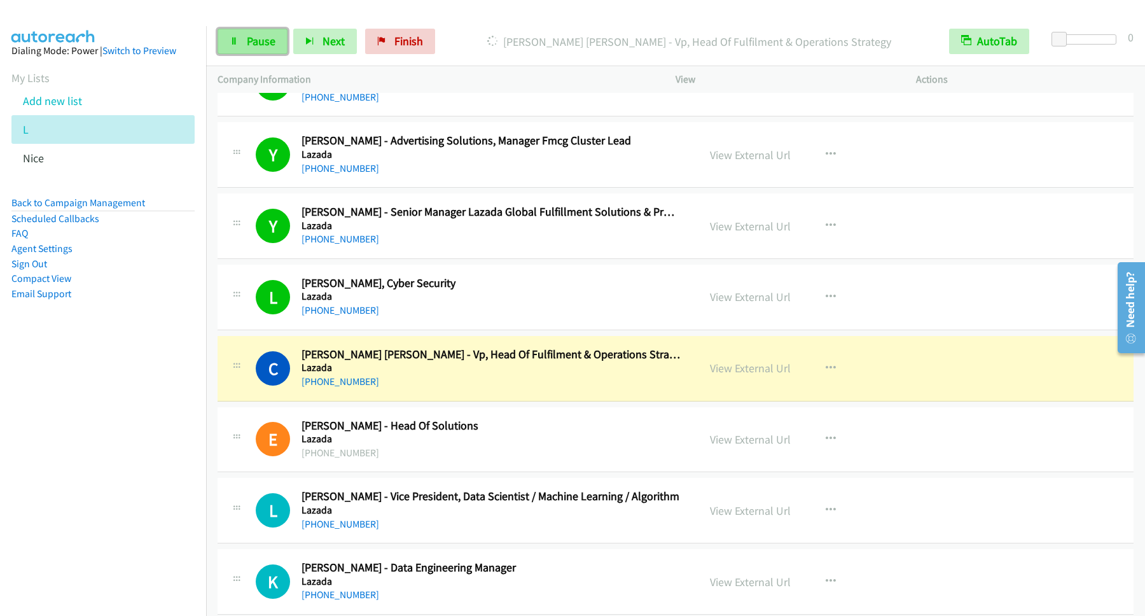
click at [252, 41] on span "Pause" at bounding box center [261, 41] width 29 height 15
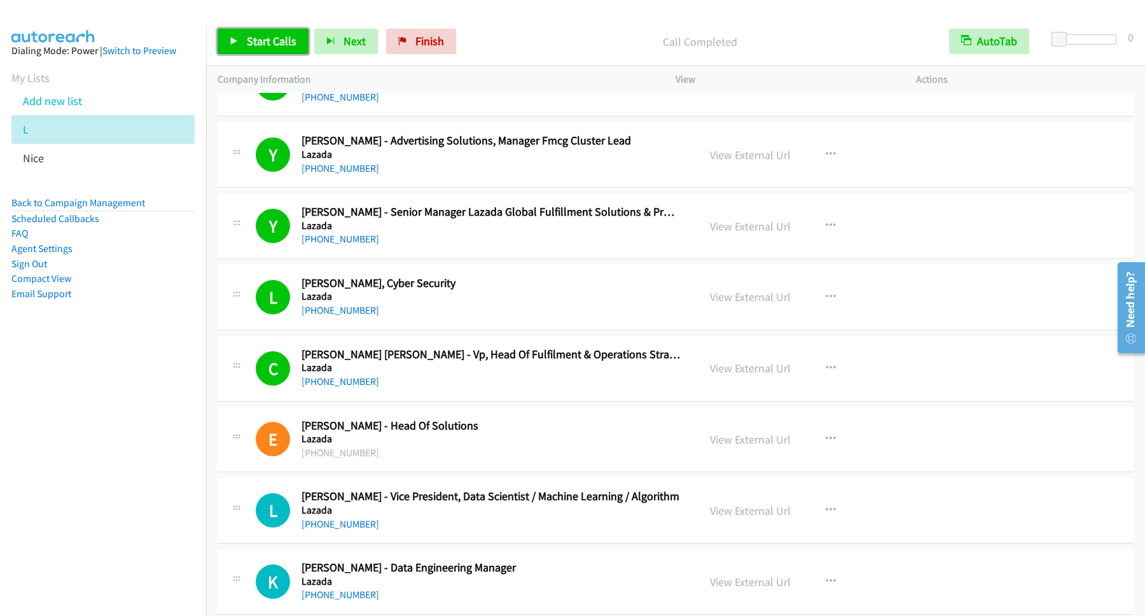
click at [273, 53] on link "Start Calls" at bounding box center [263, 41] width 91 height 25
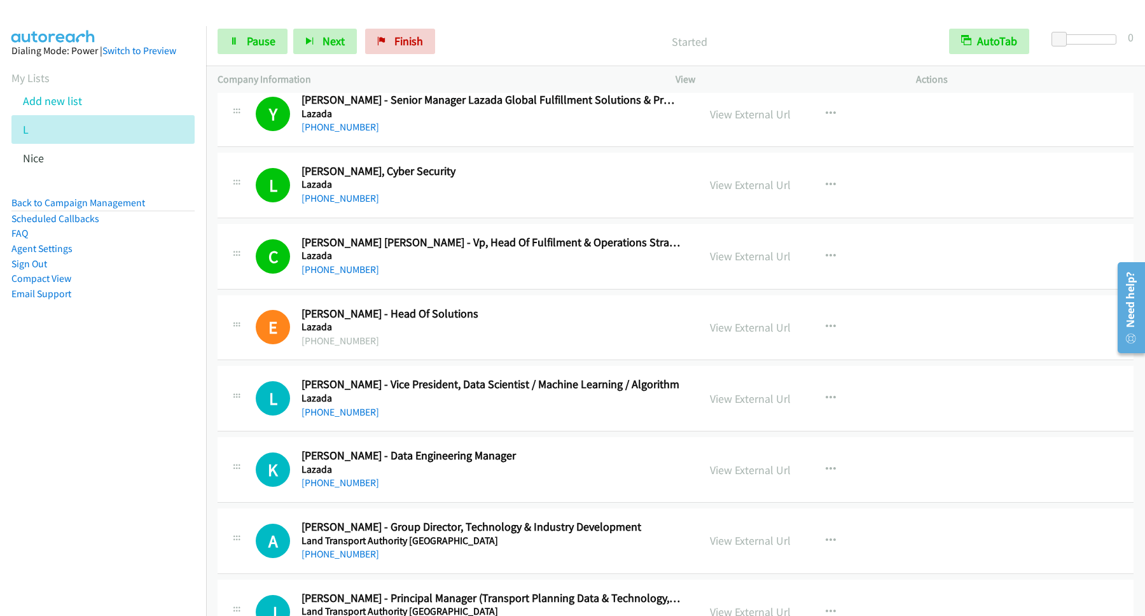
scroll to position [4811, 0]
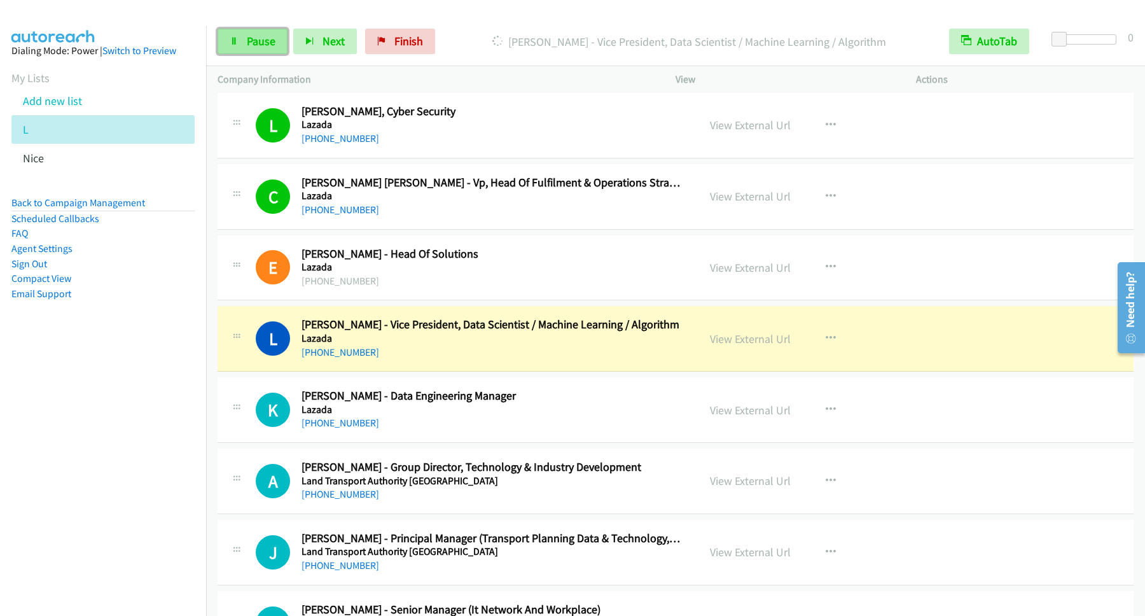
click at [258, 48] on span "Pause" at bounding box center [261, 41] width 29 height 15
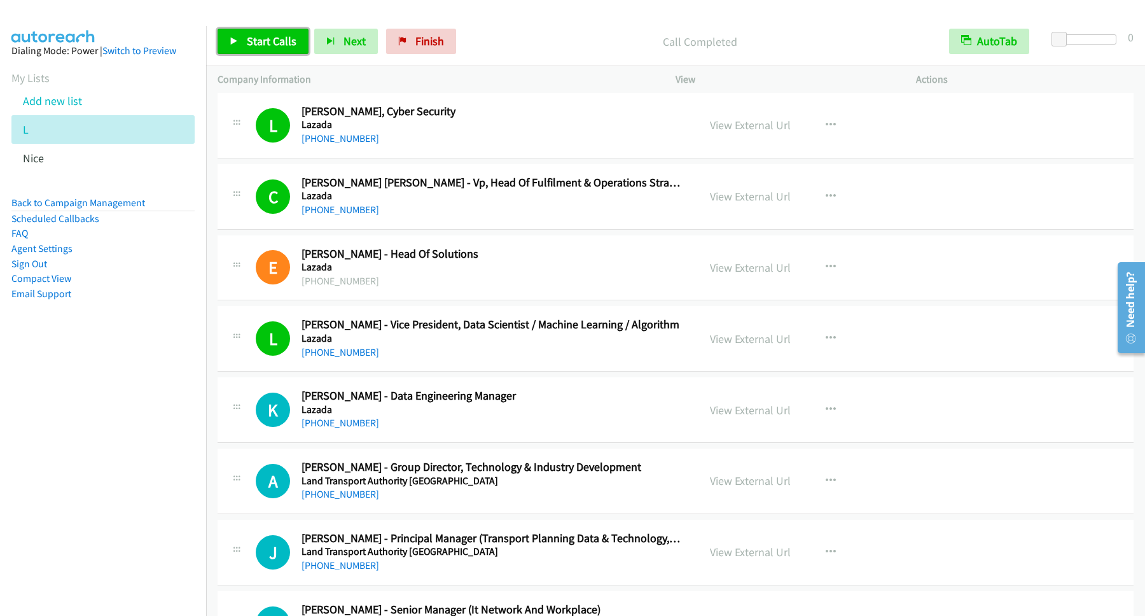
click at [271, 46] on span "Start Calls" at bounding box center [272, 41] width 50 height 15
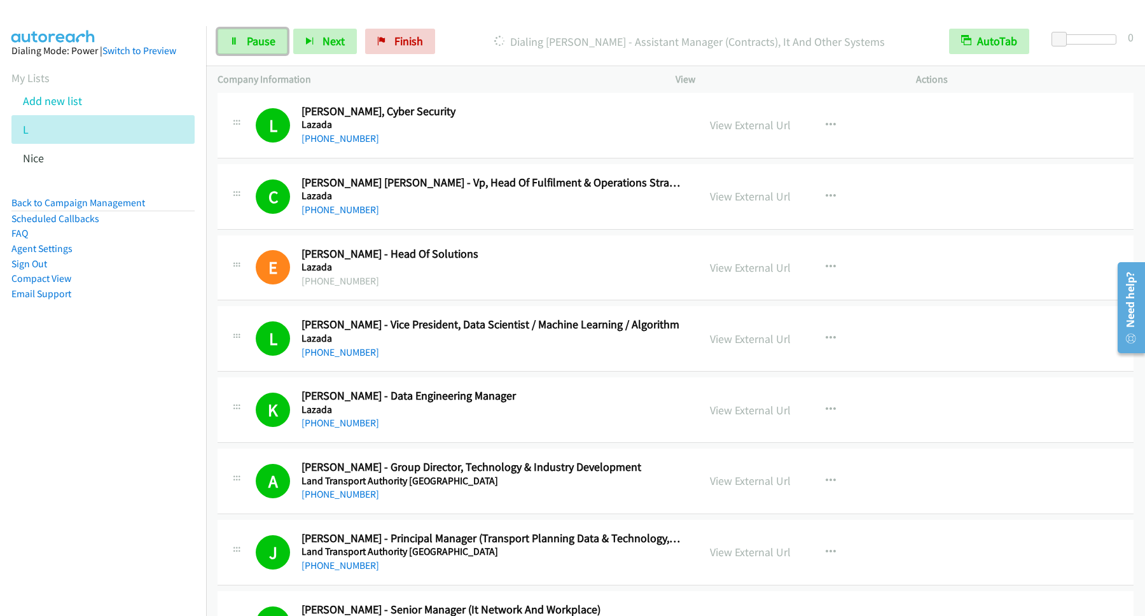
drag, startPoint x: 251, startPoint y: 43, endPoint x: 276, endPoint y: 69, distance: 36.0
click at [251, 44] on span "Pause" at bounding box center [261, 41] width 29 height 15
click at [282, 41] on span "Start Calls" at bounding box center [272, 41] width 50 height 15
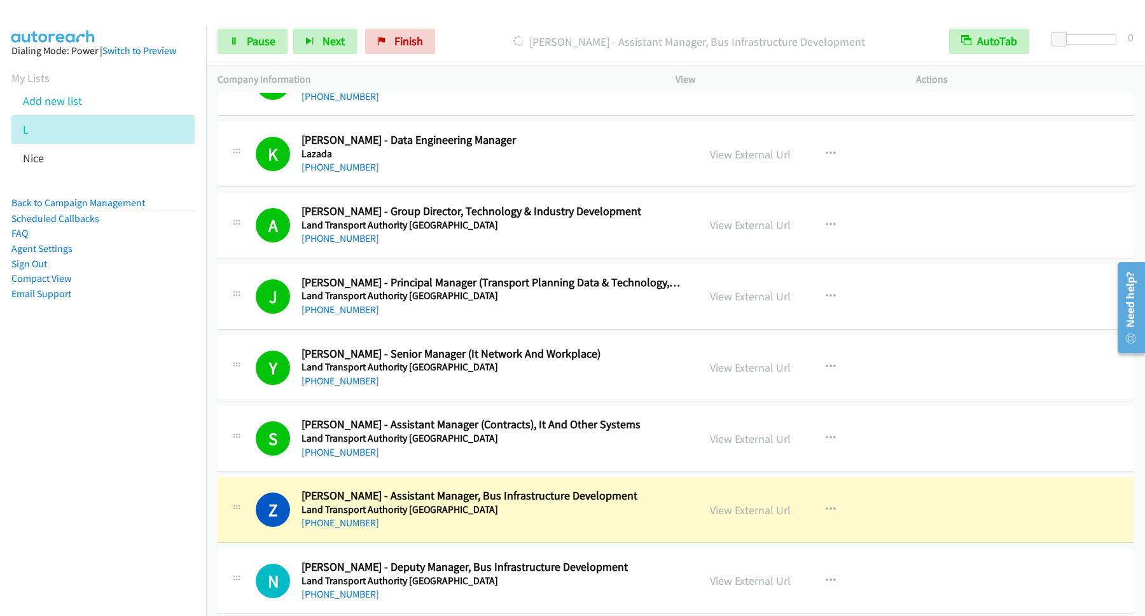
scroll to position [5154, 0]
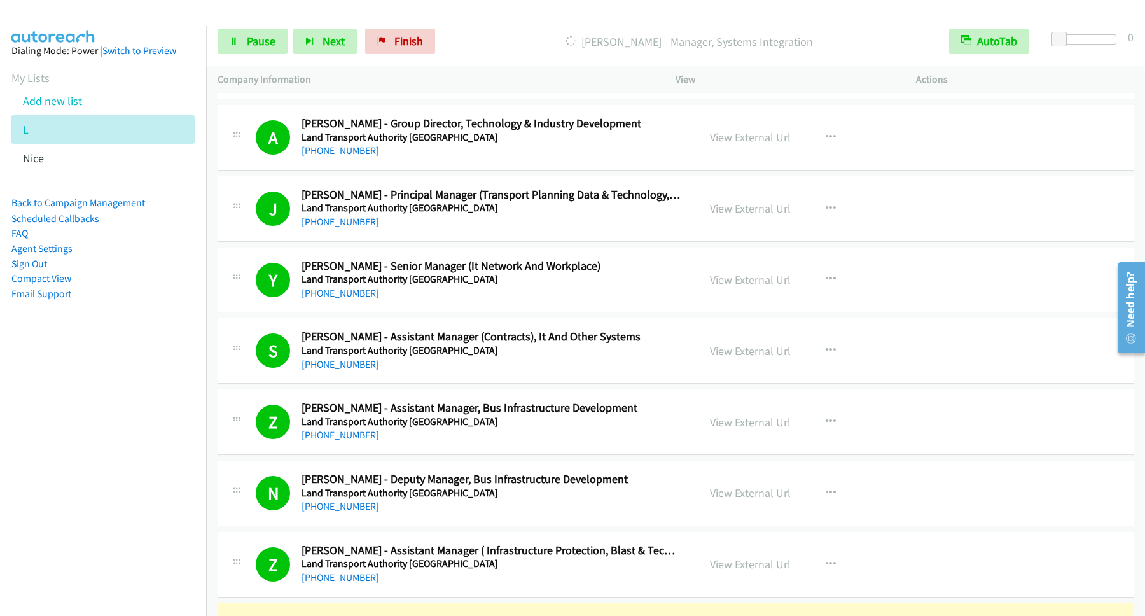
click at [292, 40] on div "Start Calls Pause Next Finish" at bounding box center [329, 41] width 223 height 25
click at [266, 37] on span "Pause" at bounding box center [261, 41] width 29 height 15
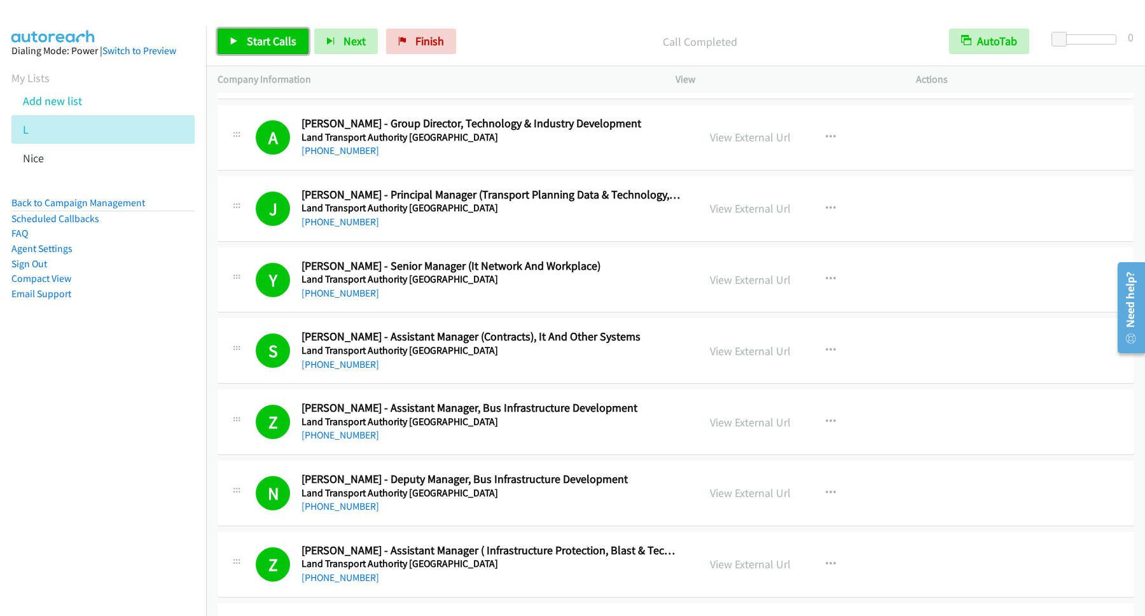
click at [270, 37] on span "Start Calls" at bounding box center [272, 41] width 50 height 15
click at [253, 51] on link "Pause" at bounding box center [253, 41] width 70 height 25
drag, startPoint x: 280, startPoint y: 45, endPoint x: 287, endPoint y: 45, distance: 7.0
click at [282, 45] on span "Start Calls" at bounding box center [272, 41] width 50 height 15
click at [280, 41] on link "Pause" at bounding box center [253, 41] width 70 height 25
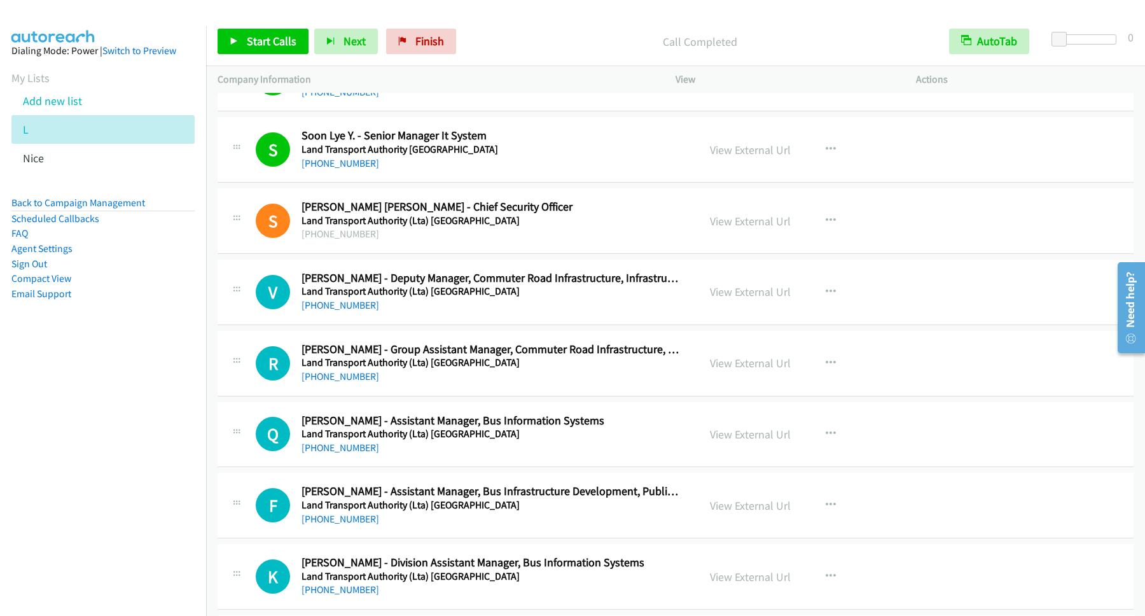
scroll to position [5841, 0]
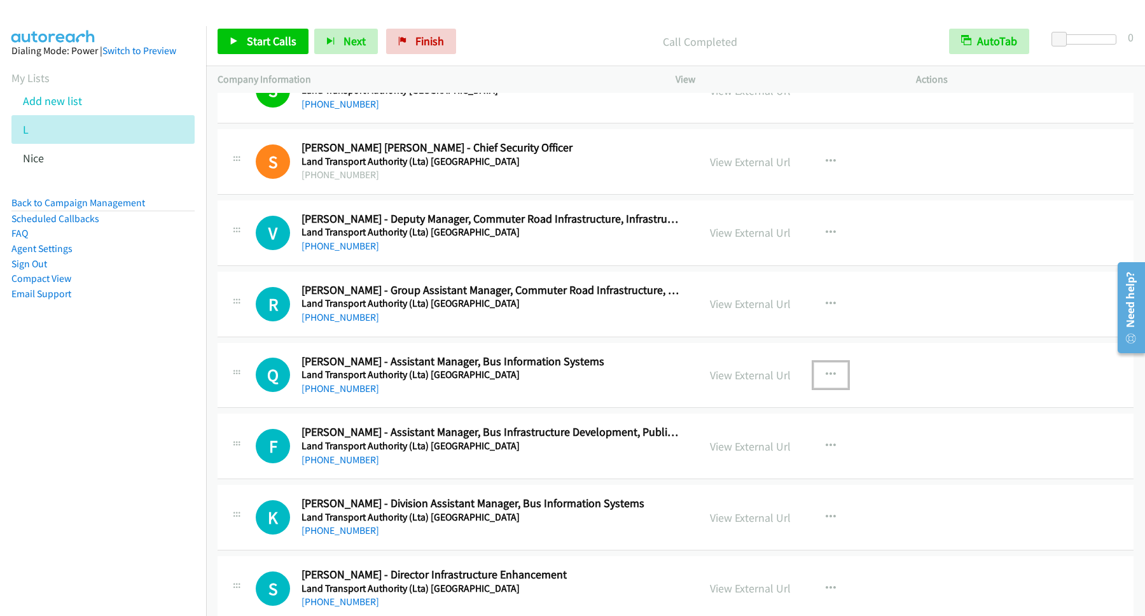
click at [826, 380] on icon "button" at bounding box center [831, 375] width 10 height 10
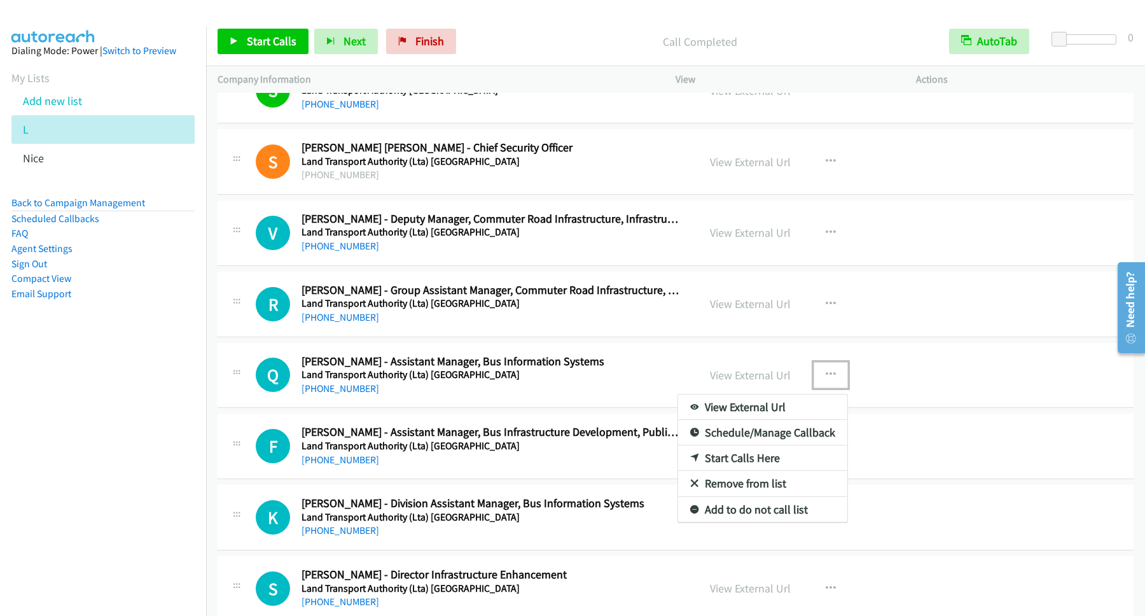
click at [737, 470] on link "Start Calls Here" at bounding box center [762, 457] width 169 height 25
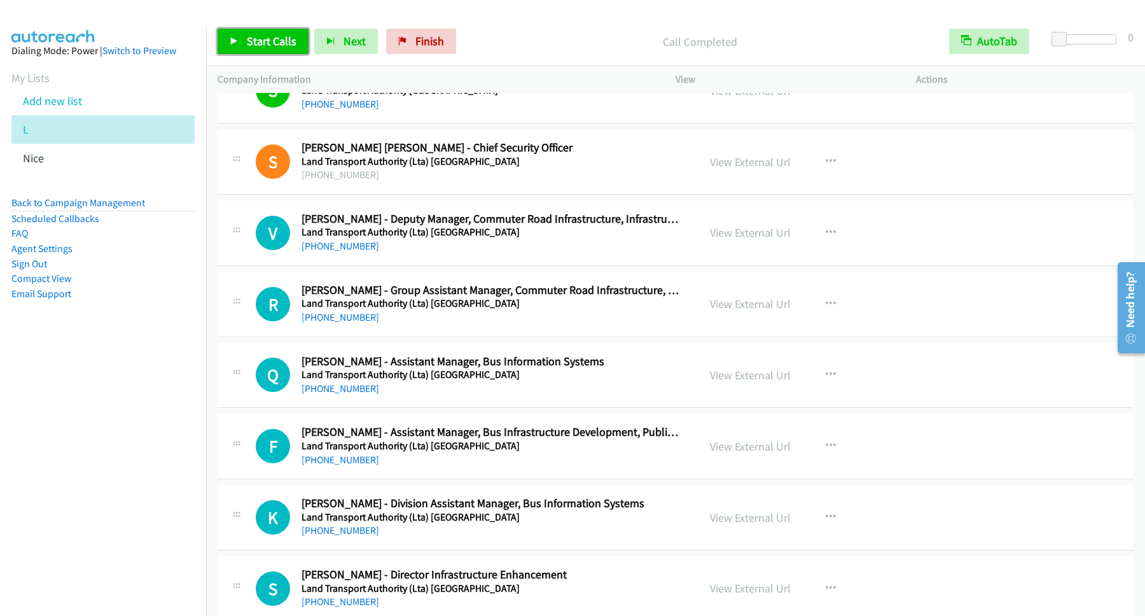
click at [272, 38] on span "Start Calls" at bounding box center [272, 41] width 50 height 15
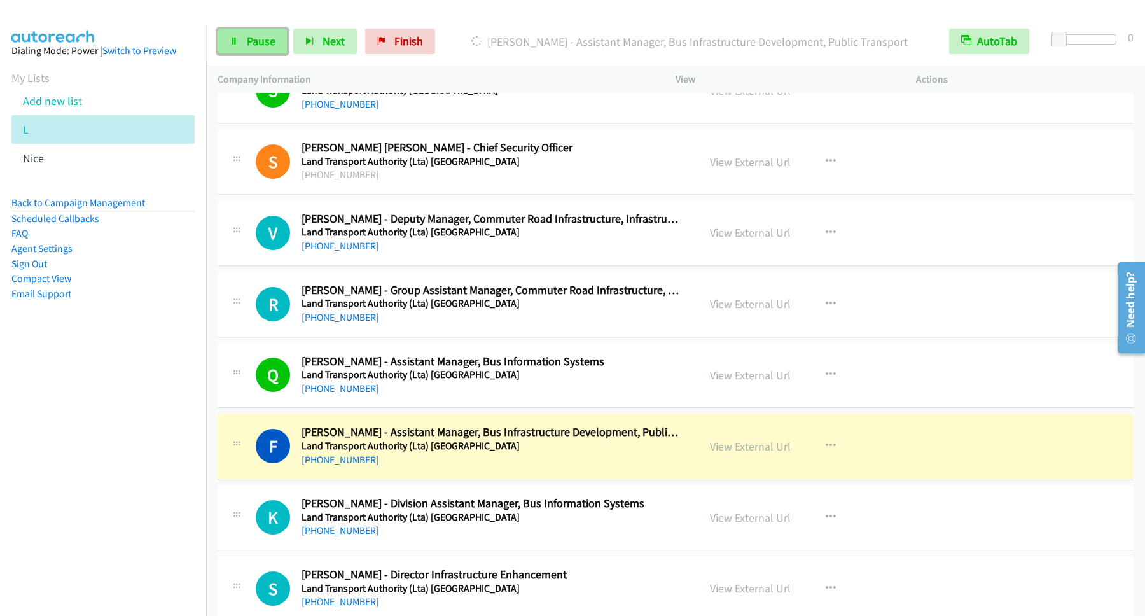
click at [265, 43] on span "Pause" at bounding box center [261, 41] width 29 height 15
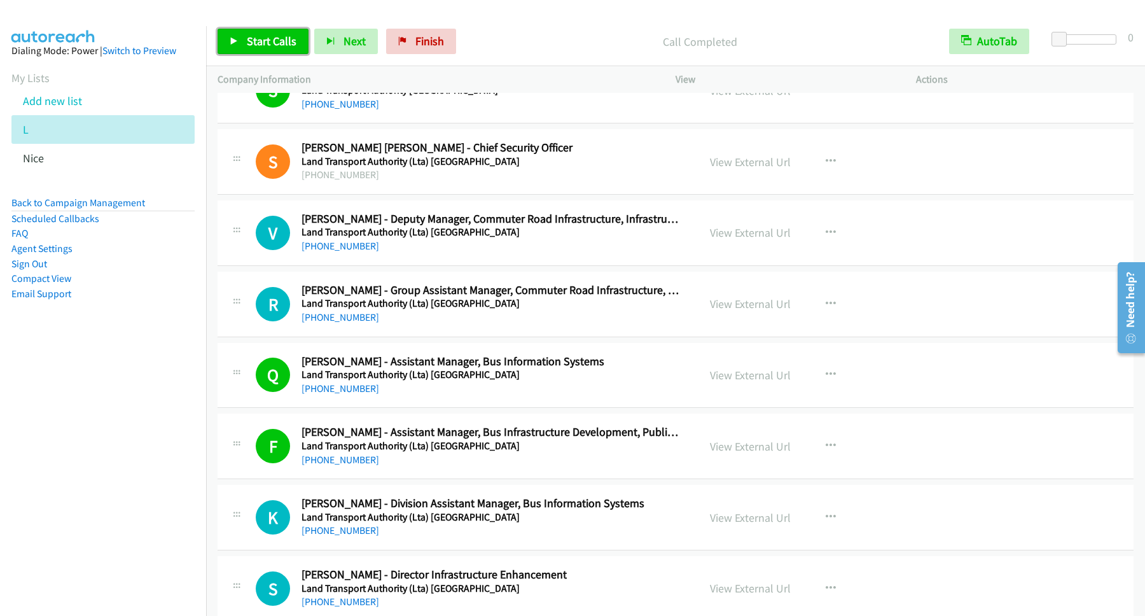
click at [272, 44] on span "Start Calls" at bounding box center [272, 41] width 50 height 15
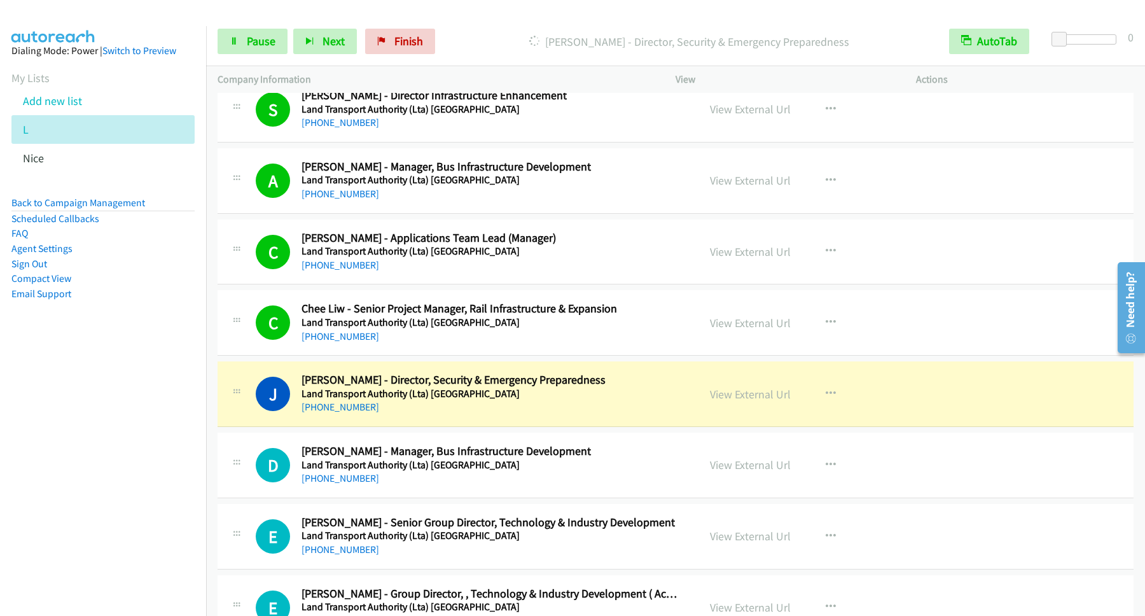
scroll to position [6357, 0]
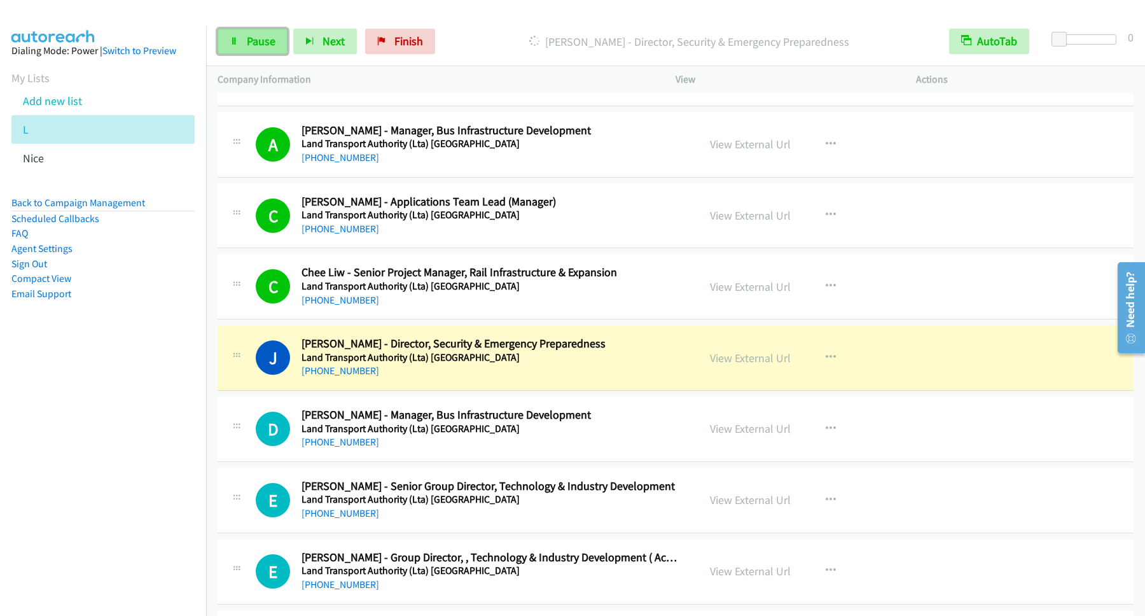
click at [251, 38] on span "Pause" at bounding box center [261, 41] width 29 height 15
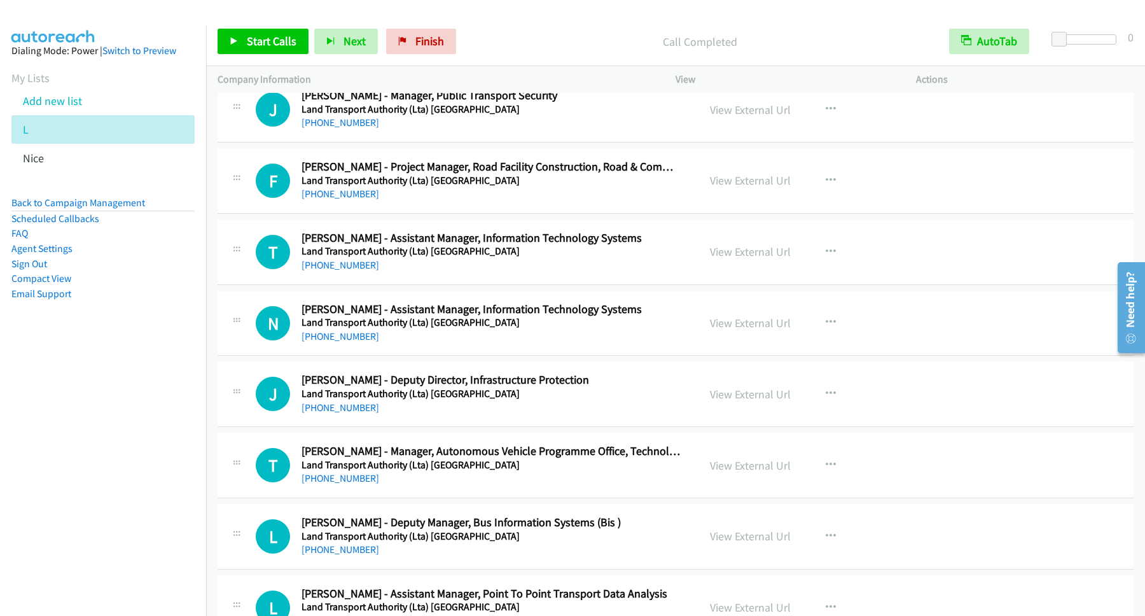
scroll to position [8075, 0]
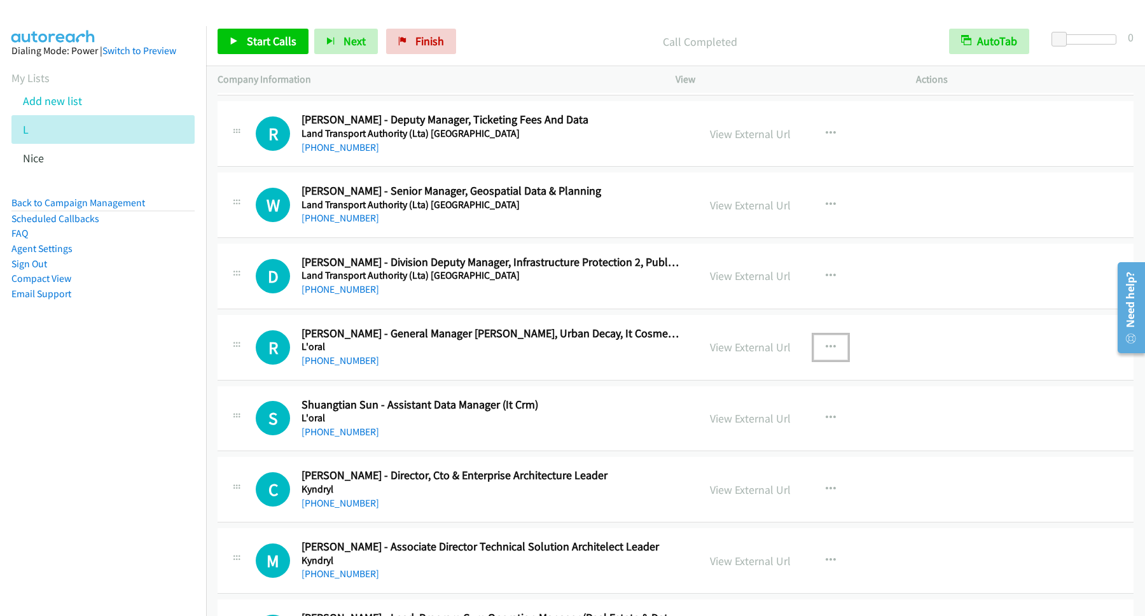
drag, startPoint x: 813, startPoint y: 361, endPoint x: 820, endPoint y: 362, distance: 7.0
click at [814, 360] on button "button" at bounding box center [831, 347] width 34 height 25
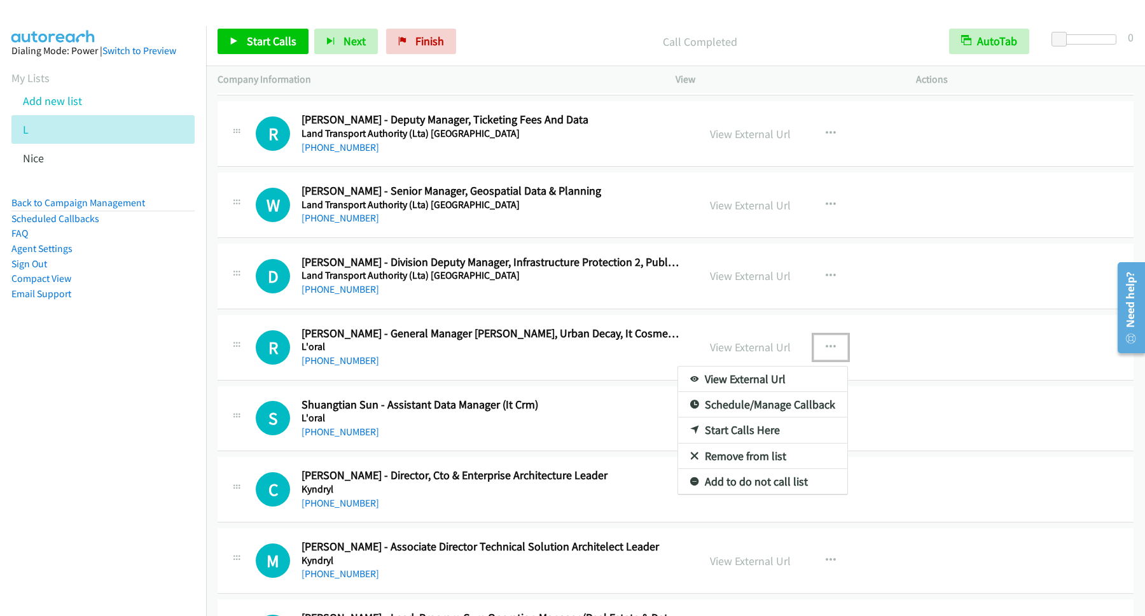
drag, startPoint x: 757, startPoint y: 451, endPoint x: 737, endPoint y: 449, distance: 19.8
click at [757, 443] on link "Start Calls Here" at bounding box center [762, 429] width 169 height 25
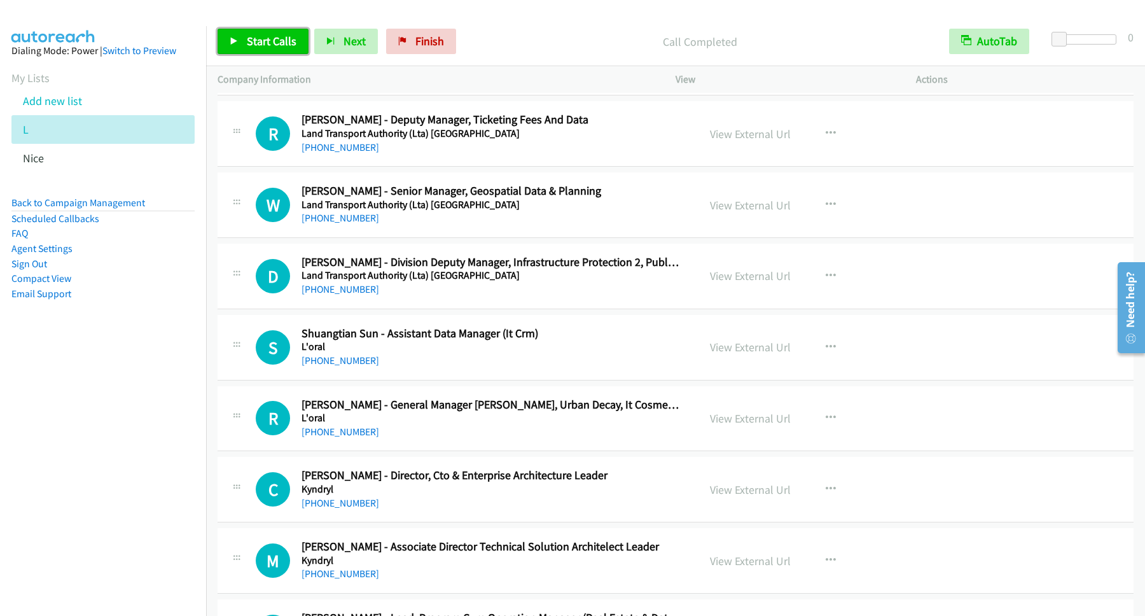
click at [270, 50] on link "Start Calls" at bounding box center [263, 41] width 91 height 25
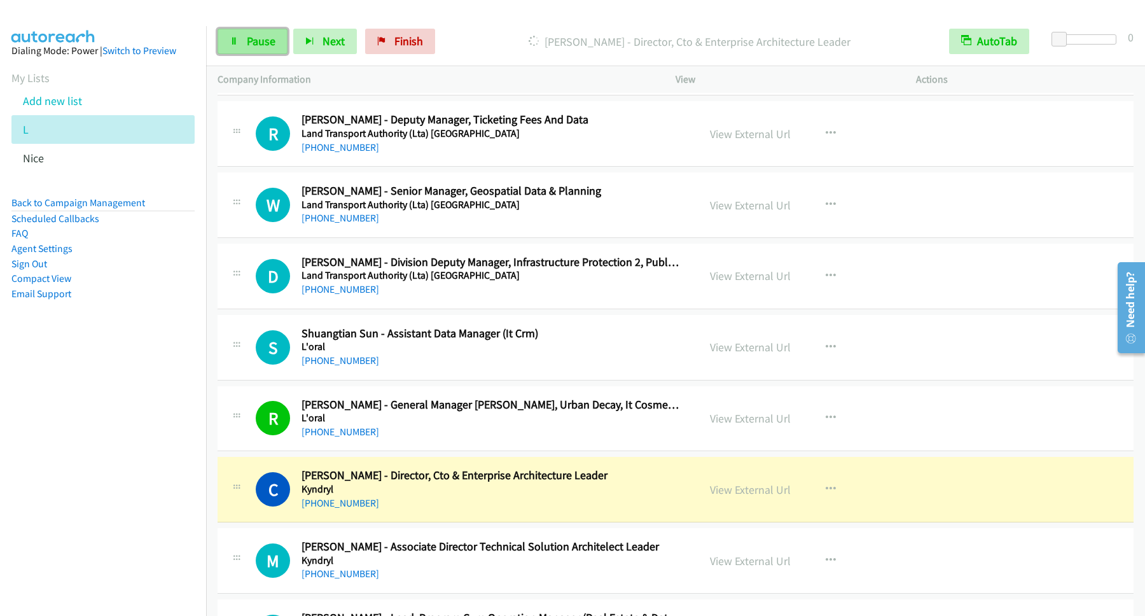
click at [267, 34] on link "Pause" at bounding box center [253, 41] width 70 height 25
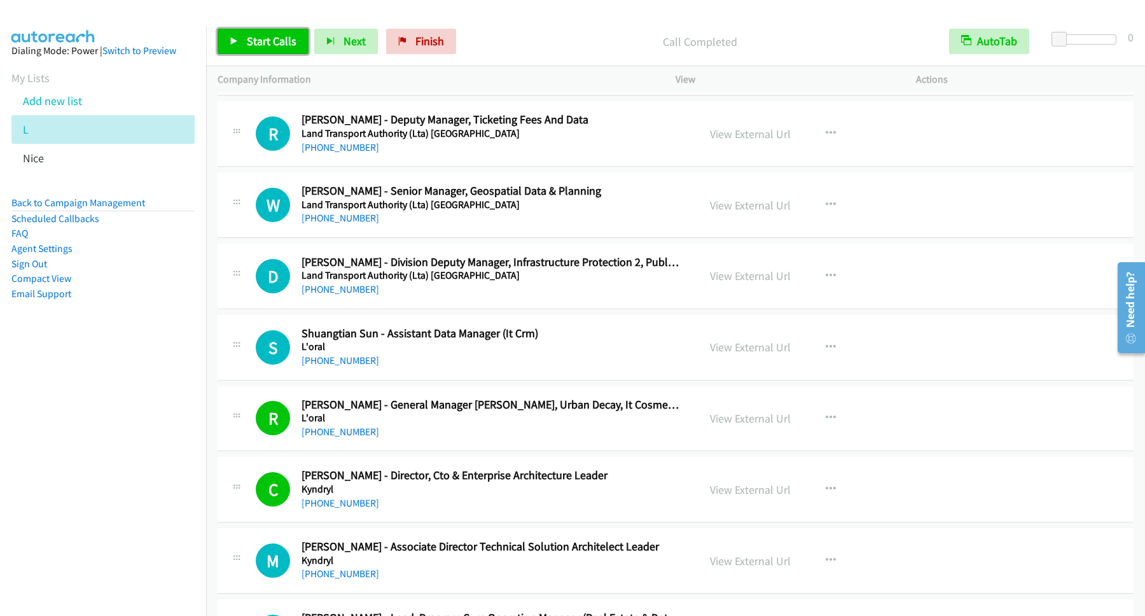
click at [274, 38] on span "Start Calls" at bounding box center [272, 41] width 50 height 15
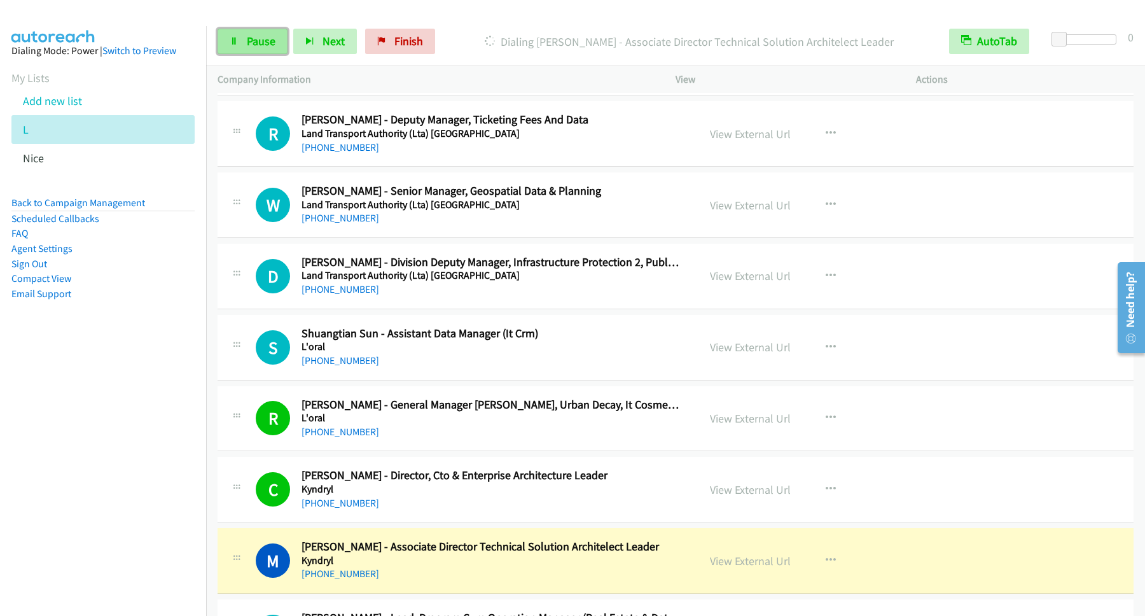
click at [263, 45] on span "Pause" at bounding box center [261, 41] width 29 height 15
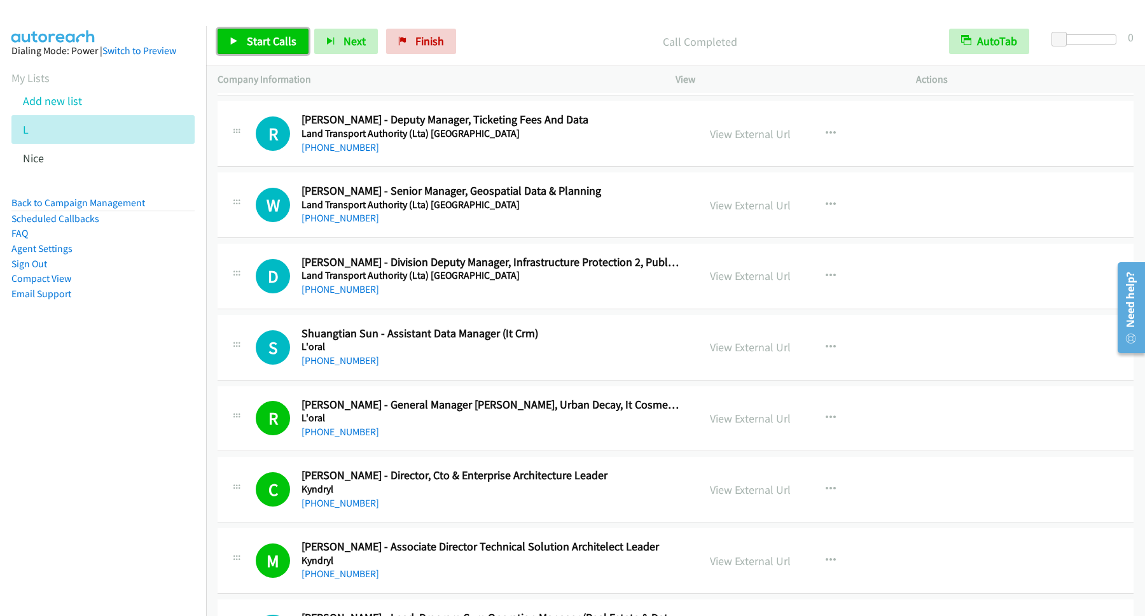
click at [283, 38] on span "Start Calls" at bounding box center [272, 41] width 50 height 15
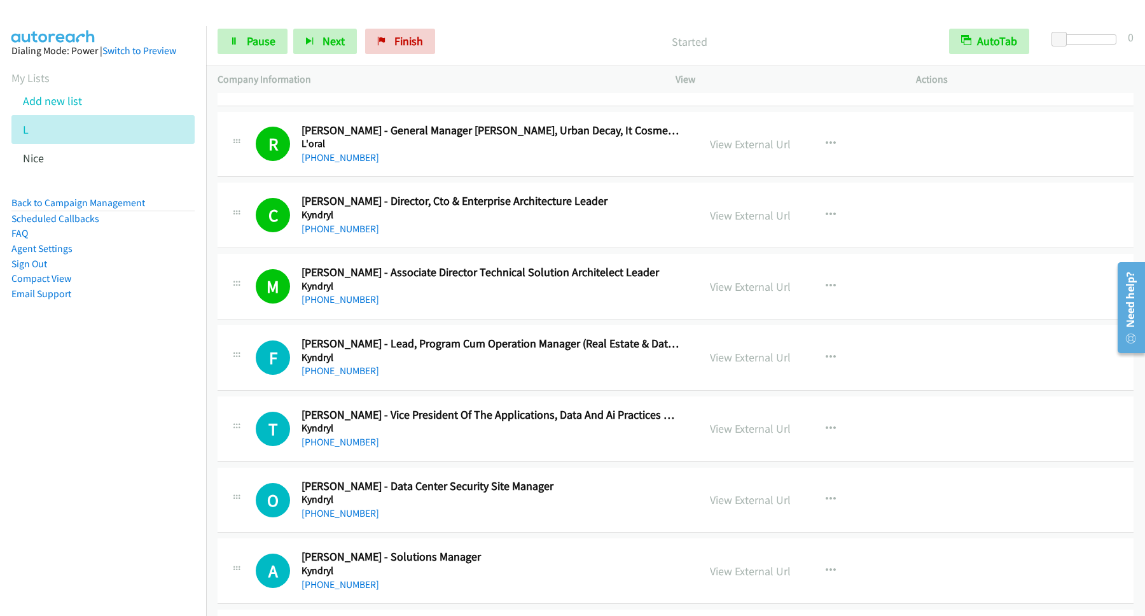
scroll to position [8418, 0]
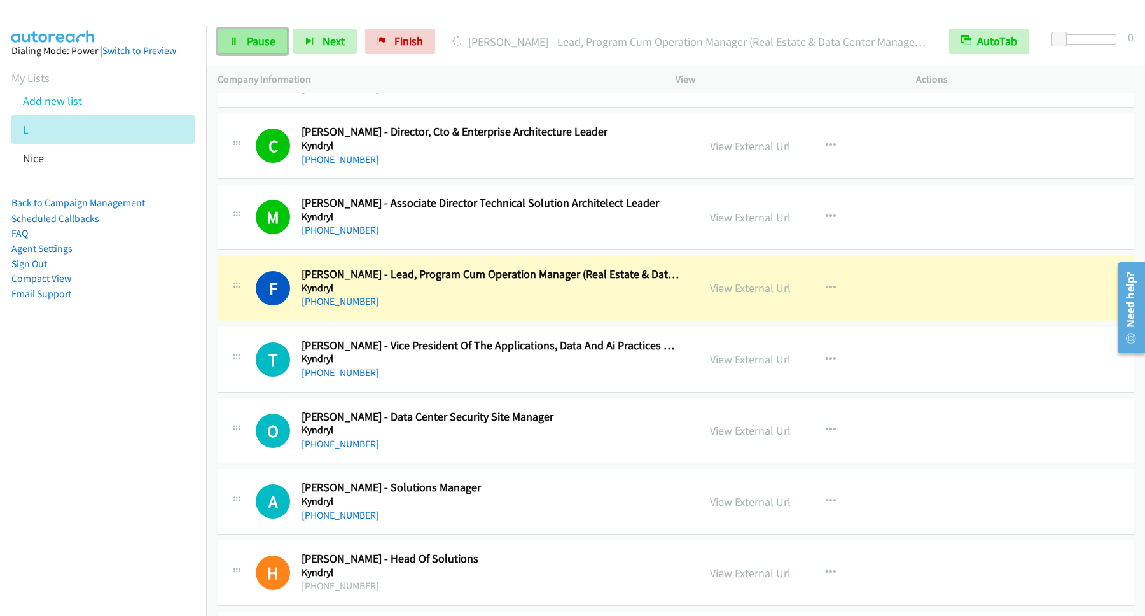
click at [260, 45] on span "Pause" at bounding box center [261, 41] width 29 height 15
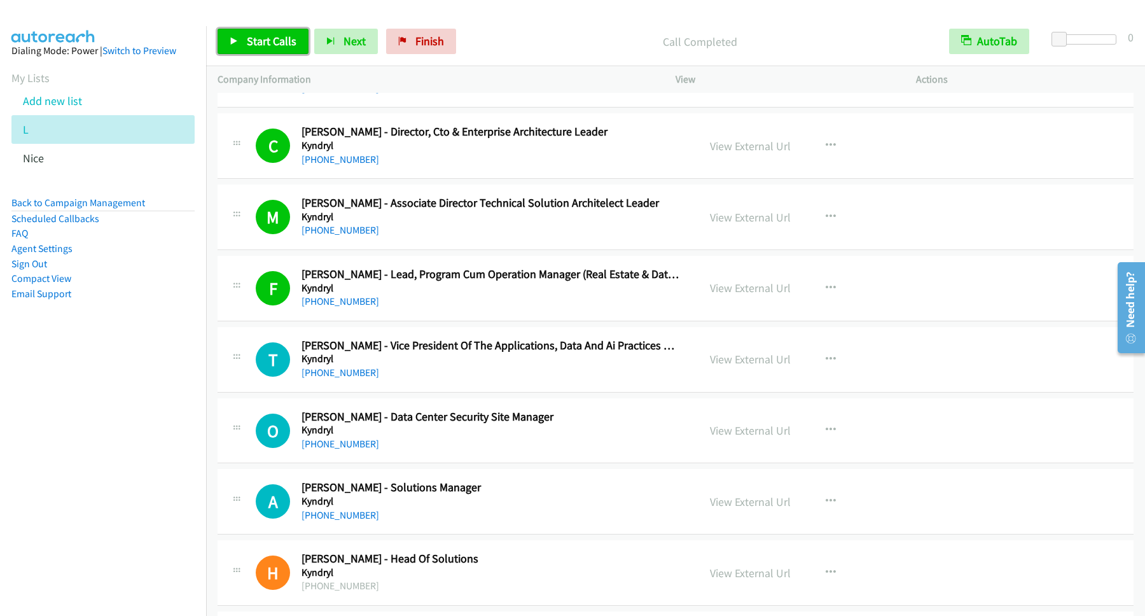
click at [283, 45] on span "Start Calls" at bounding box center [272, 41] width 50 height 15
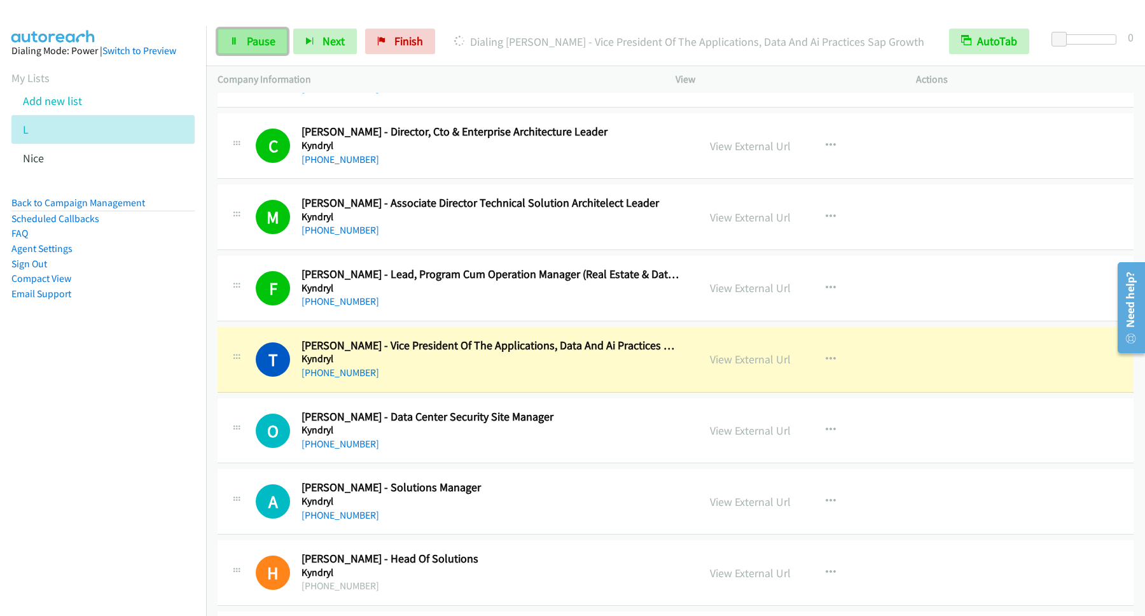
click at [268, 38] on span "Pause" at bounding box center [261, 41] width 29 height 15
